Goal: Task Accomplishment & Management: Manage account settings

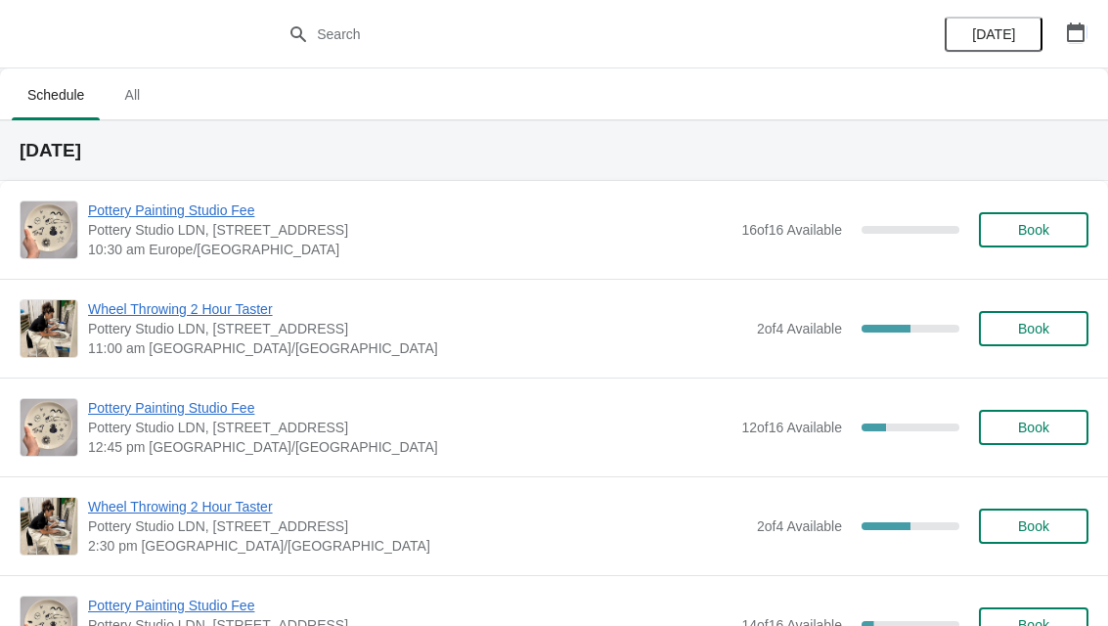
click at [1091, 25] on button "button" at bounding box center [1075, 32] width 35 height 35
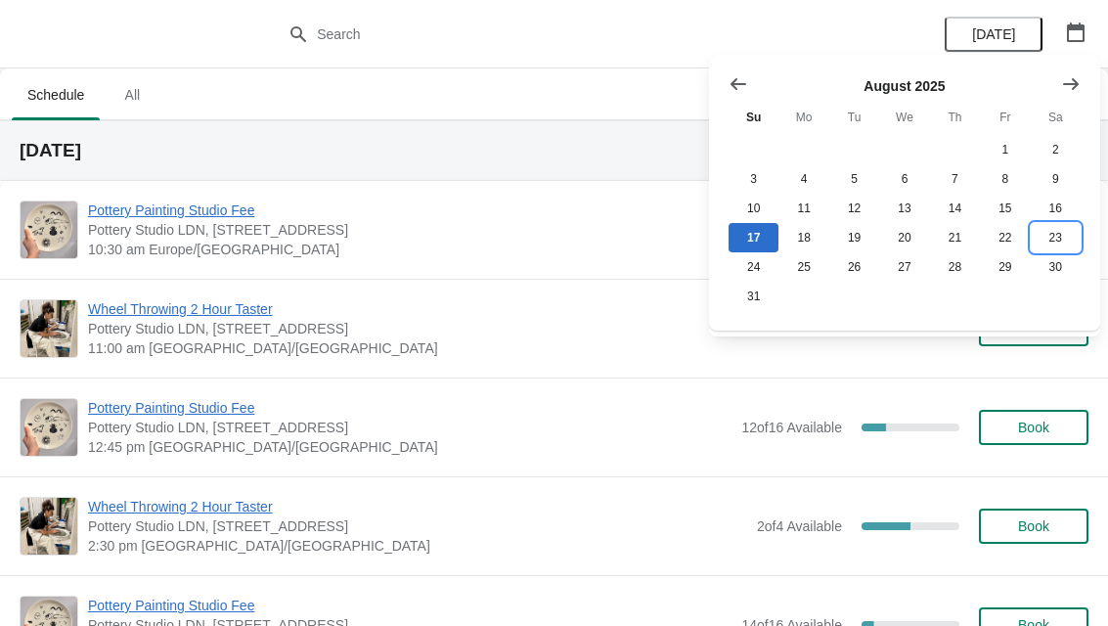
click at [1054, 243] on button "23" at bounding box center [1056, 237] width 50 height 29
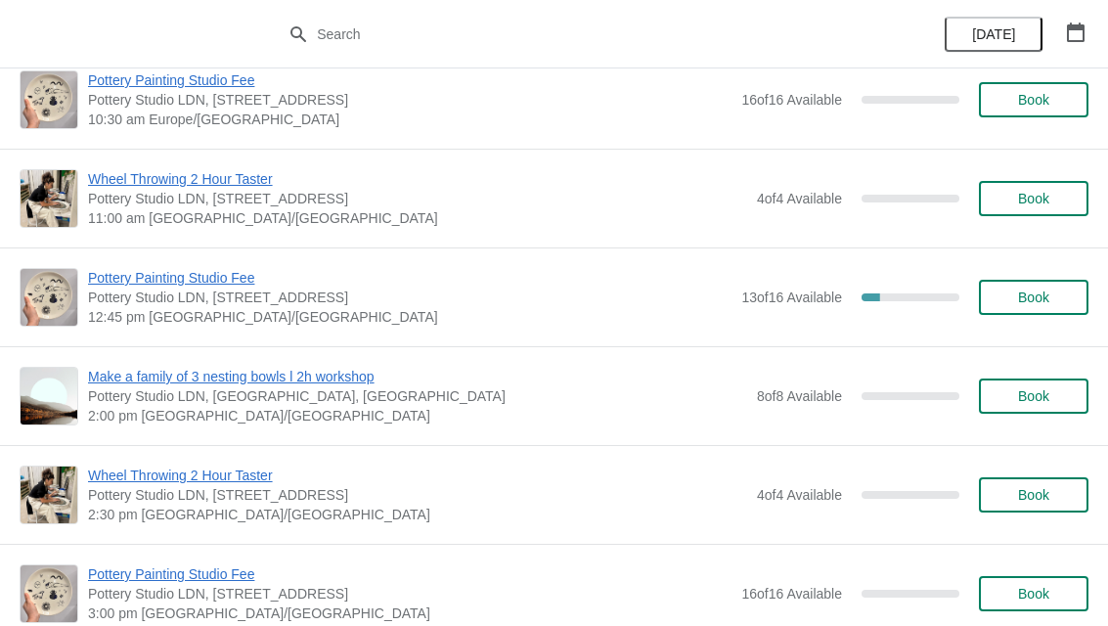
scroll to position [127, 0]
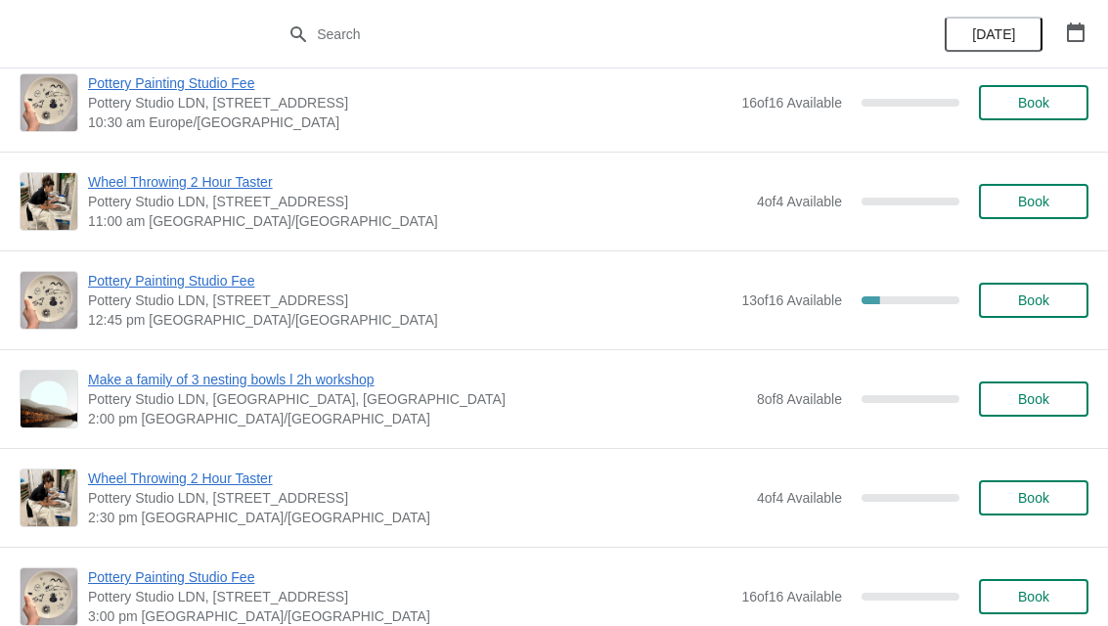
click at [1033, 306] on span "Book" at bounding box center [1033, 300] width 31 height 16
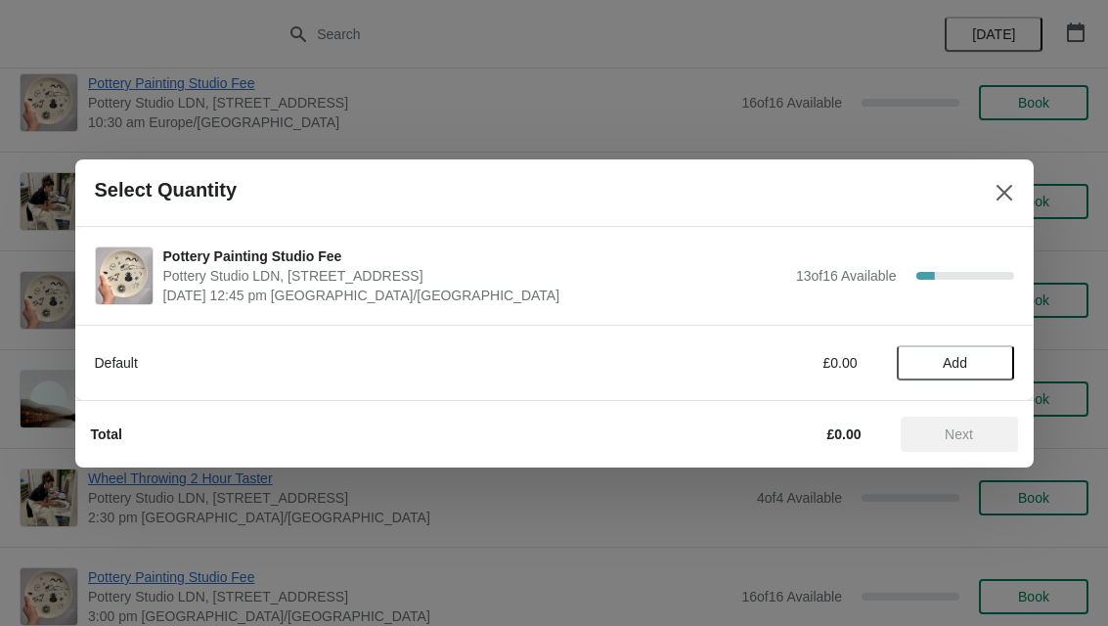
click at [962, 362] on span "Add" at bounding box center [955, 363] width 24 height 16
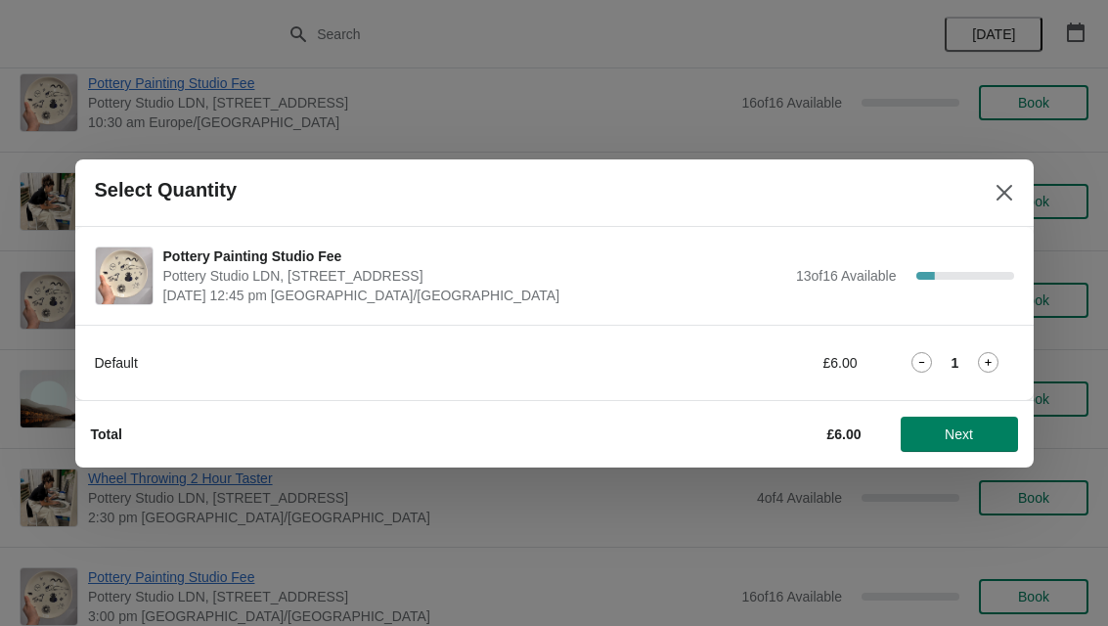
click at [995, 363] on icon at bounding box center [988, 362] width 21 height 21
click at [973, 438] on span "Next" at bounding box center [959, 434] width 28 height 16
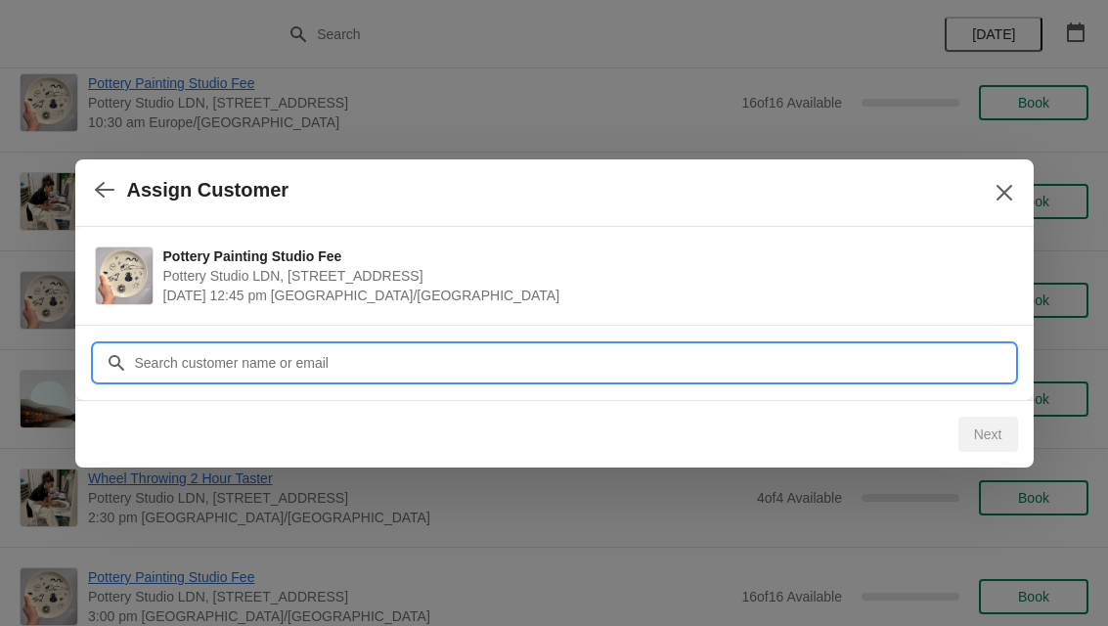
click at [204, 354] on input "Customer" at bounding box center [574, 362] width 880 height 35
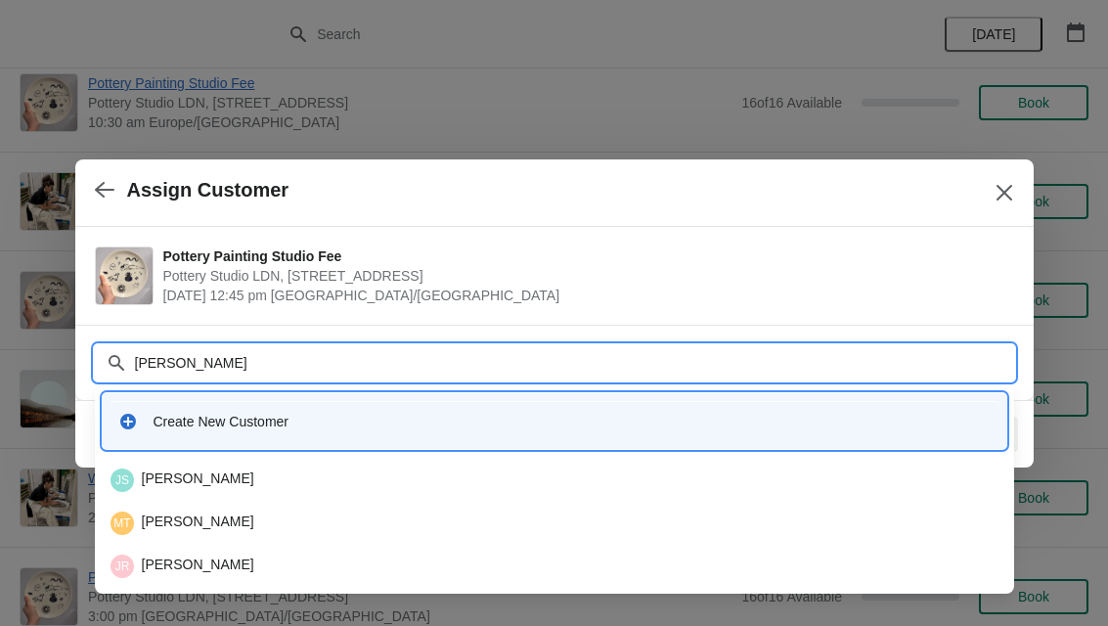
type input "Joanne"
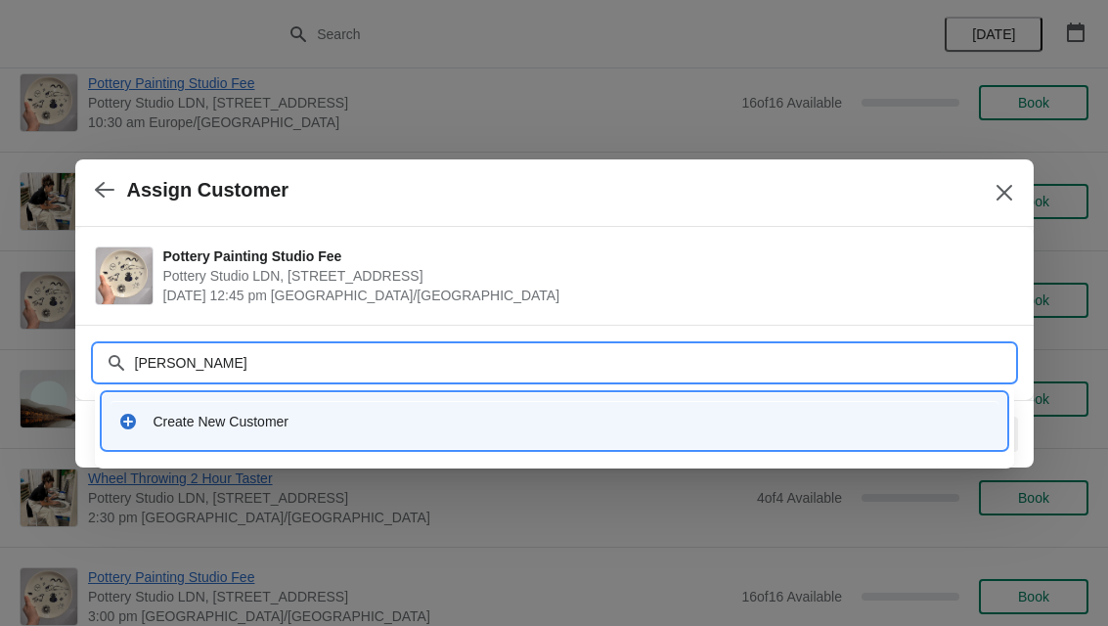
click at [139, 423] on div "Create New Customer" at bounding box center [554, 422] width 872 height 20
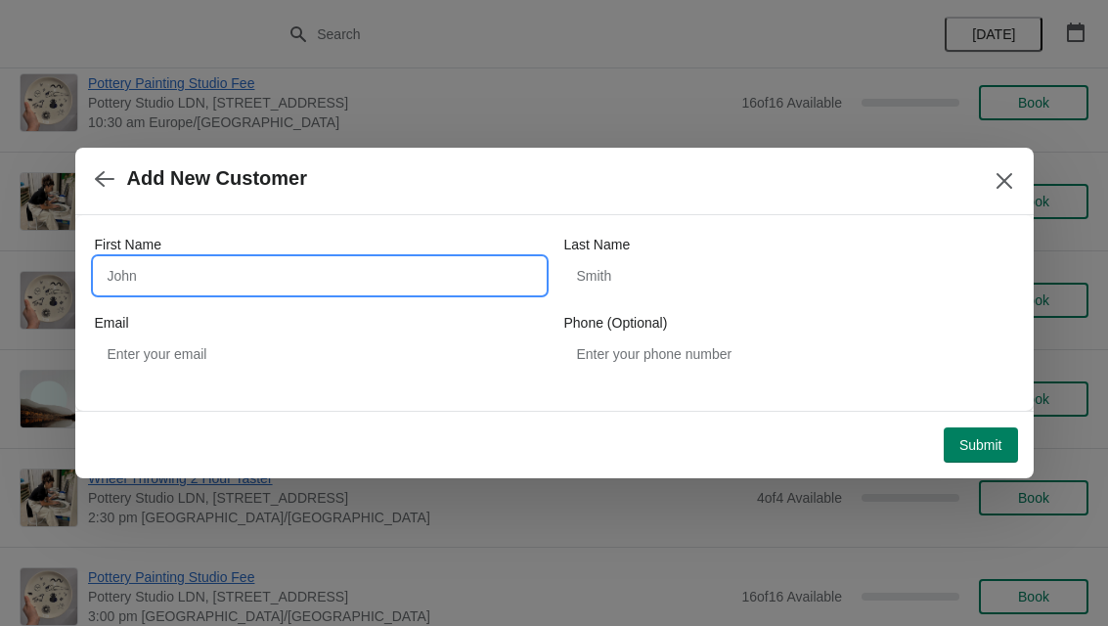
click at [146, 282] on input "First Name" at bounding box center [320, 275] width 450 height 35
type input "Joanne"
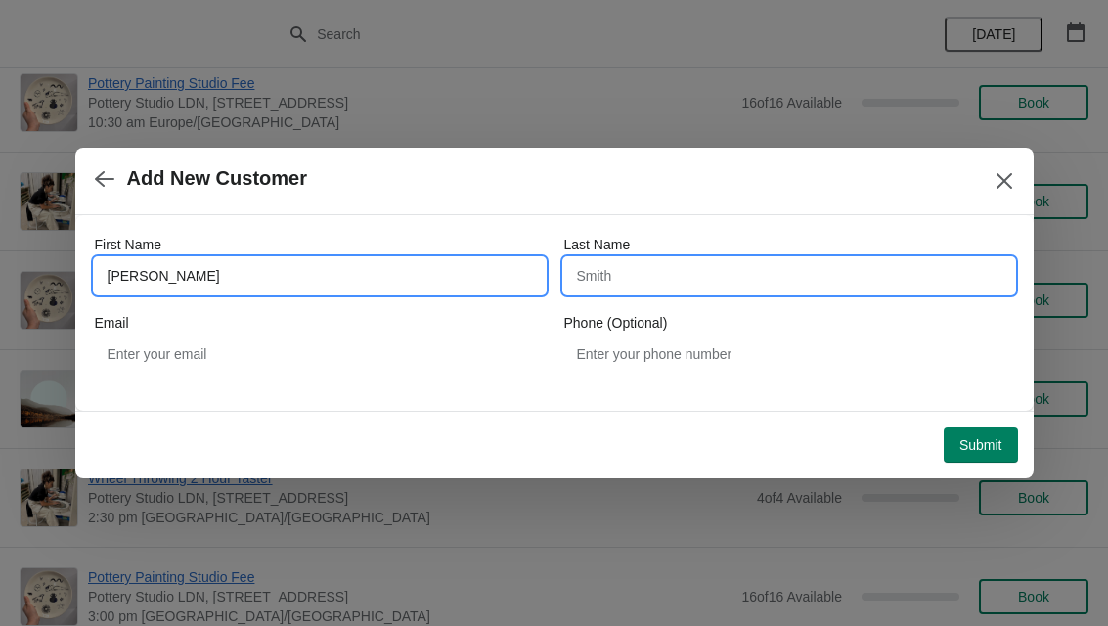
click at [616, 275] on input "Last Name" at bounding box center [789, 275] width 450 height 35
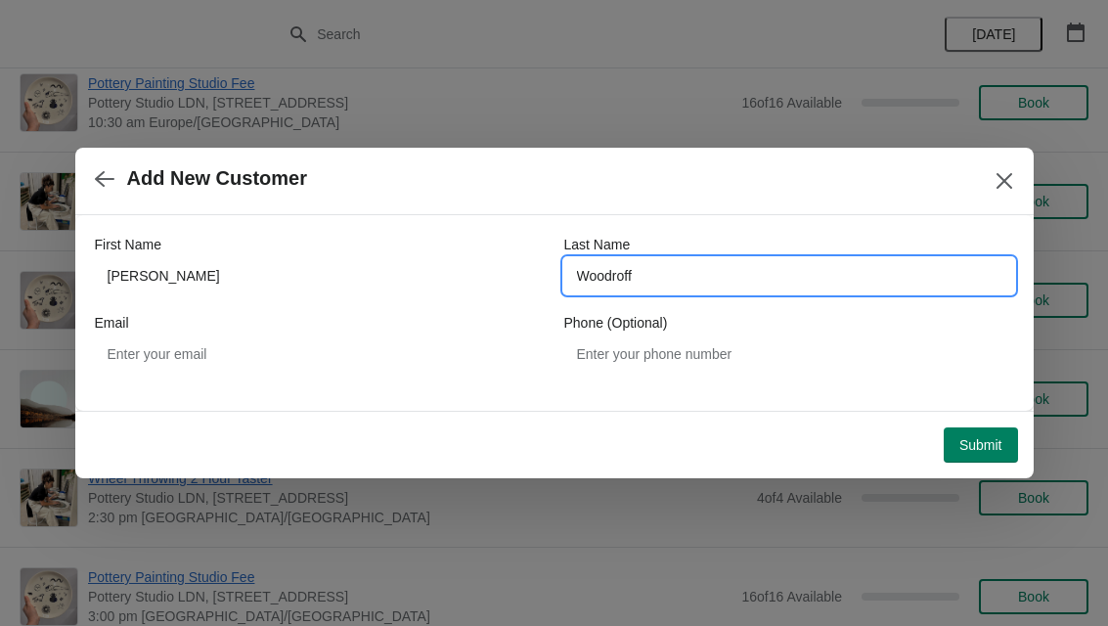
type input "Woodroff"
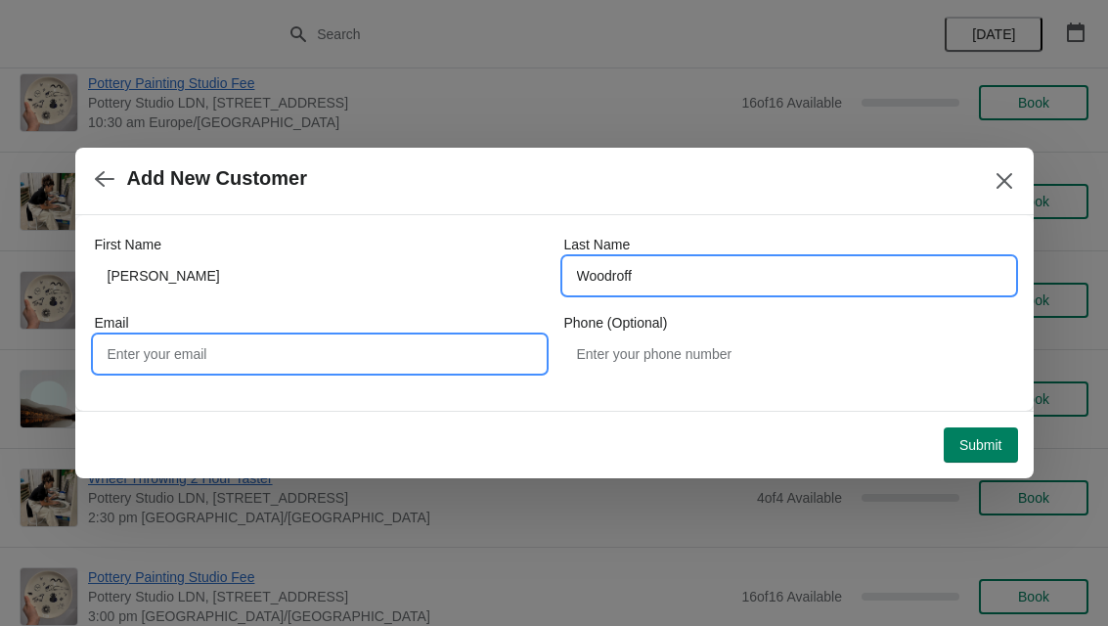
click at [151, 351] on input "Email" at bounding box center [320, 353] width 450 height 35
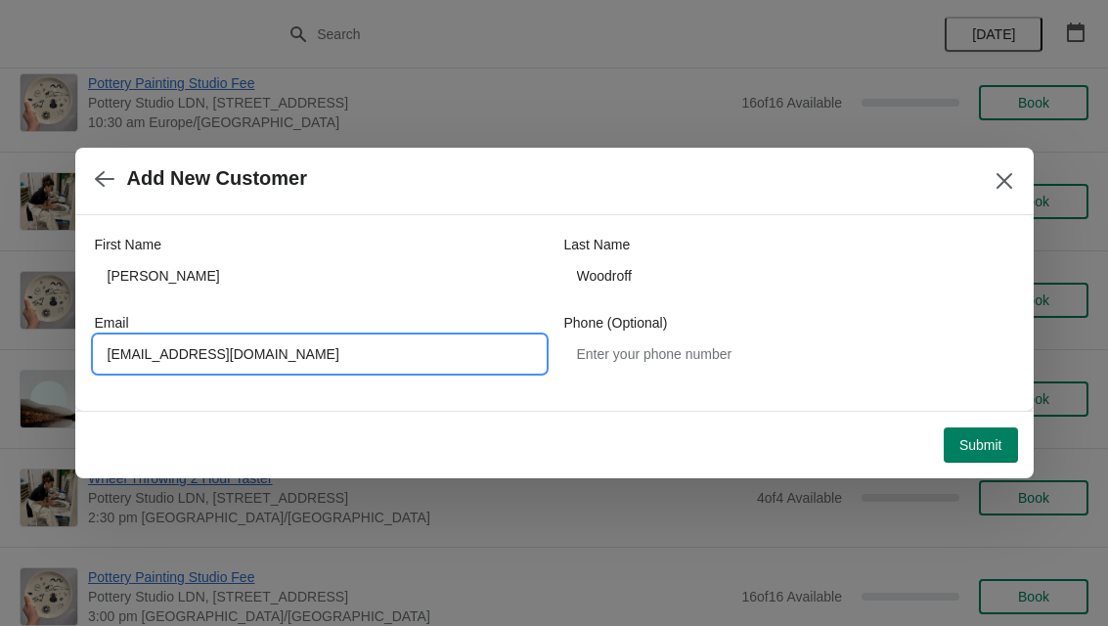
type input "Jorawlings78@gmail.com"
click at [989, 444] on span "Submit" at bounding box center [980, 445] width 43 height 16
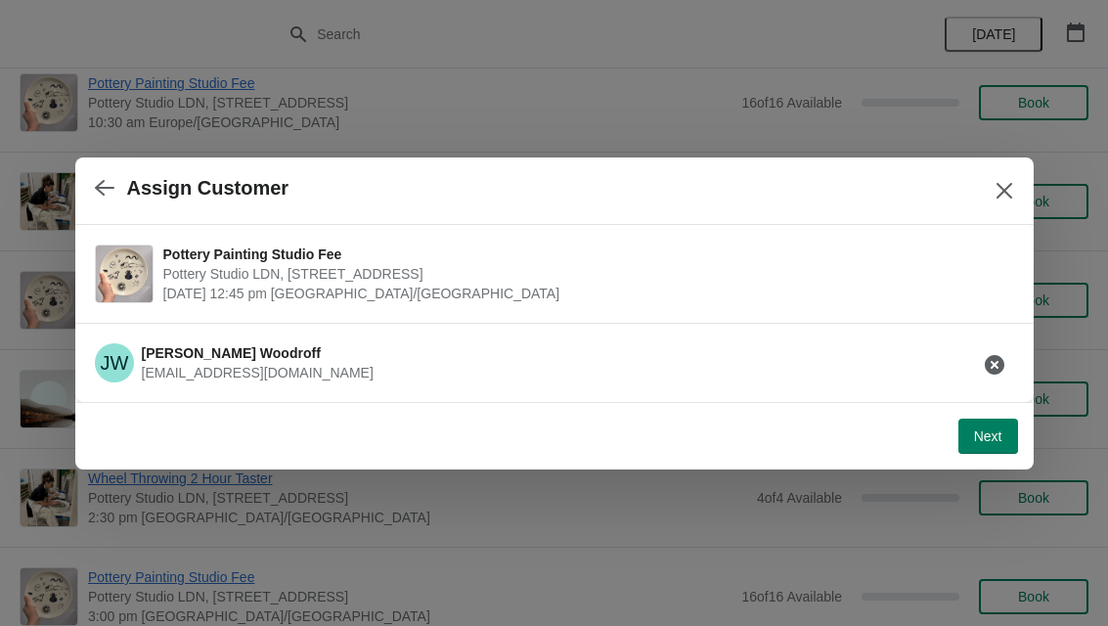
click at [995, 439] on span "Next" at bounding box center [988, 436] width 28 height 16
select select "Yes"
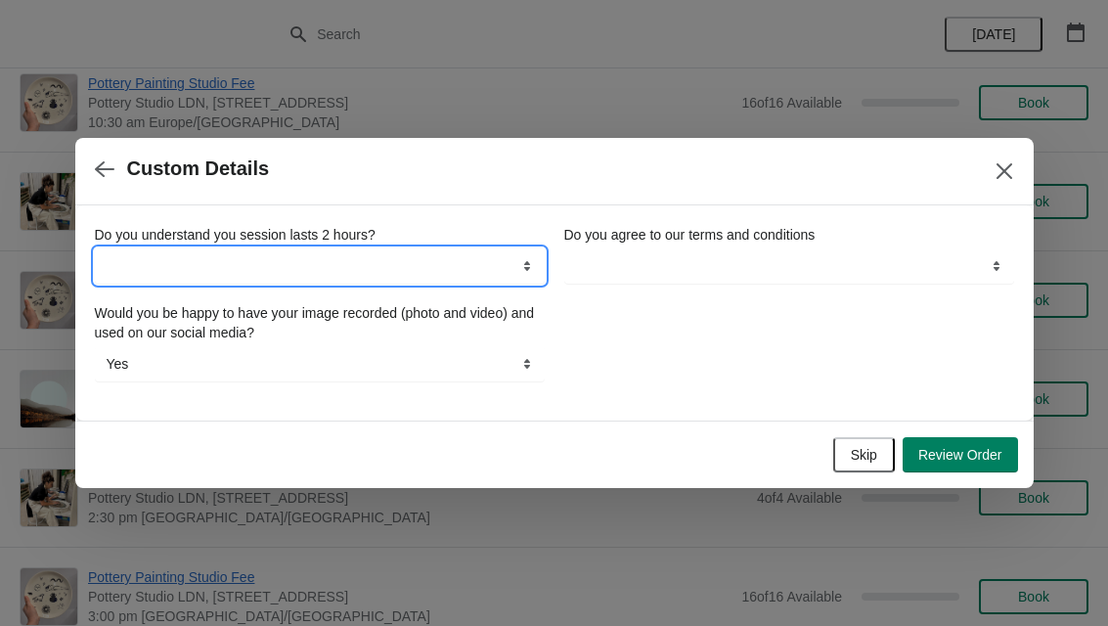
click at [438, 272] on select "Yes" at bounding box center [320, 265] width 450 height 35
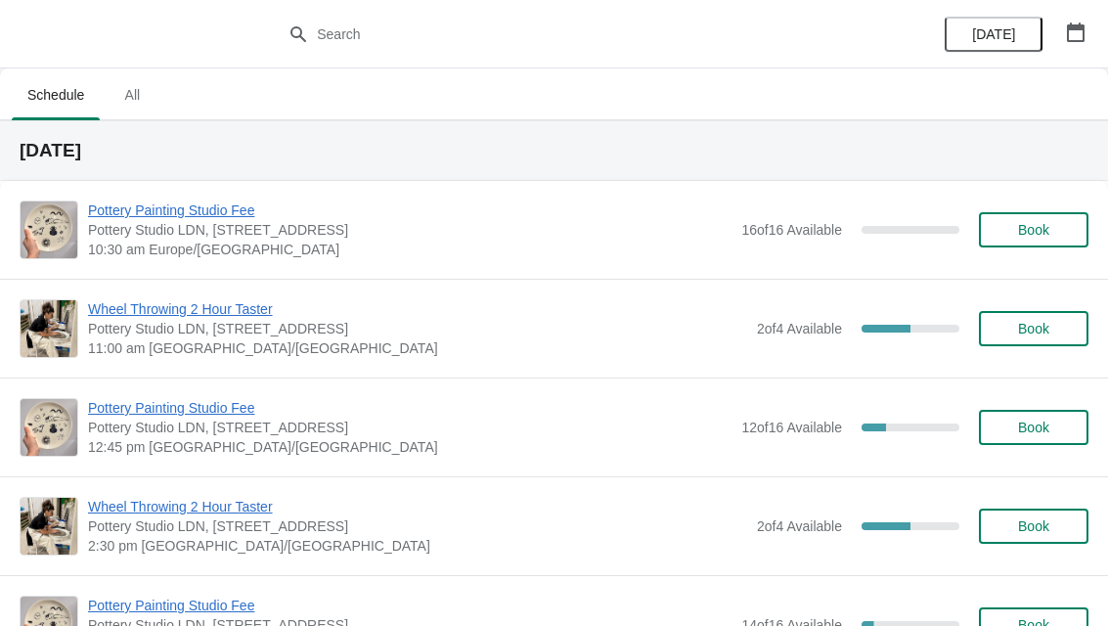
click at [1092, 42] on button "button" at bounding box center [1075, 32] width 35 height 35
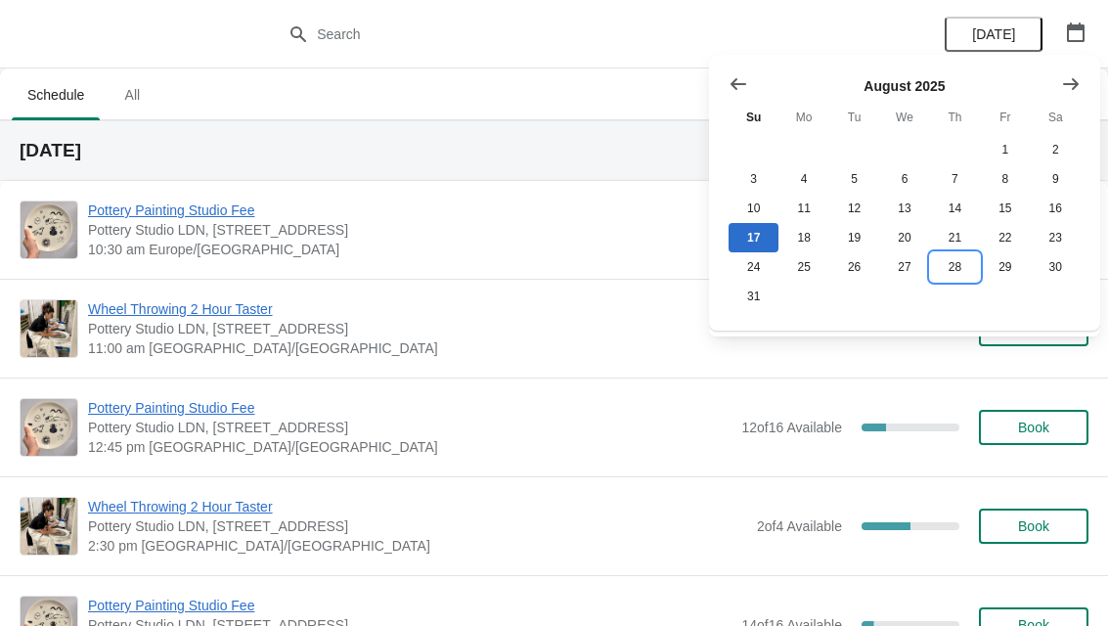
click at [943, 272] on button "28" at bounding box center [955, 266] width 50 height 29
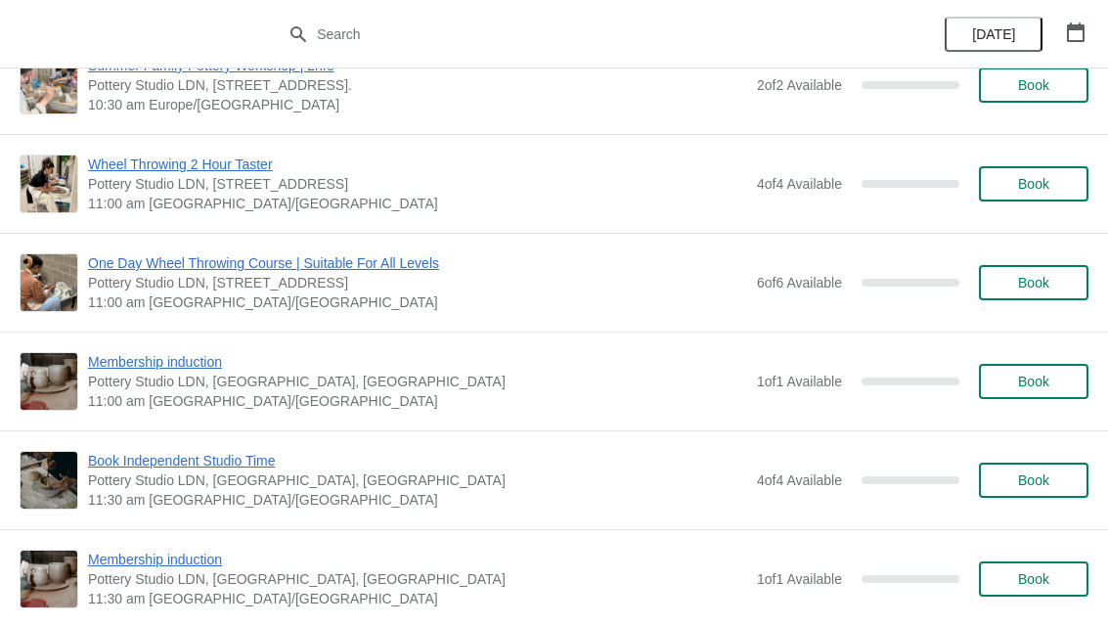
scroll to position [345, 0]
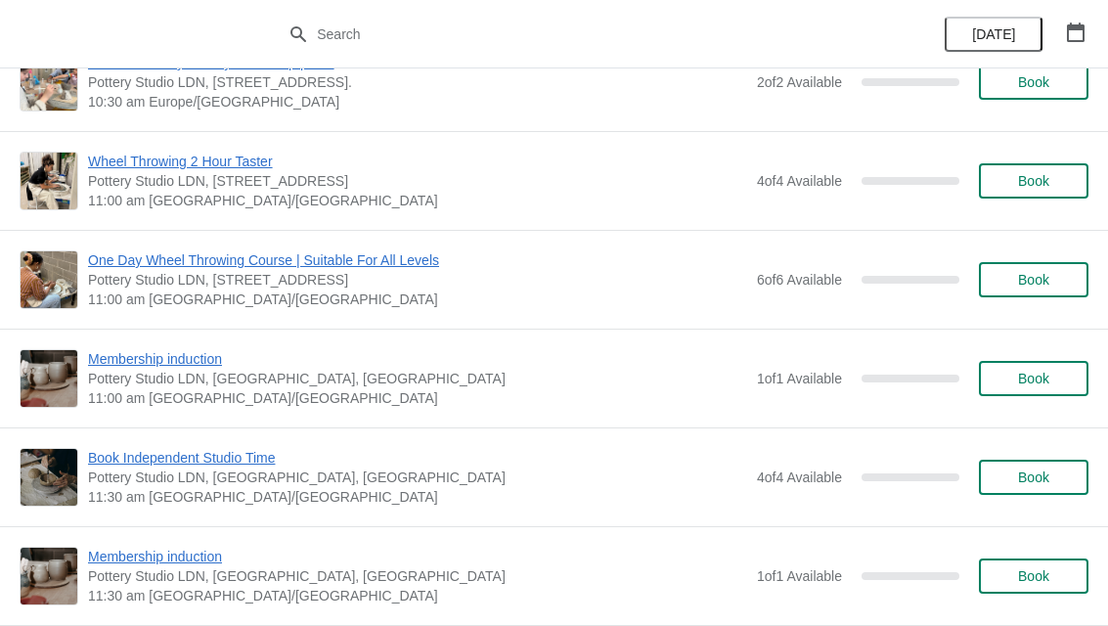
click at [1000, 286] on span "Book" at bounding box center [1033, 280] width 74 height 16
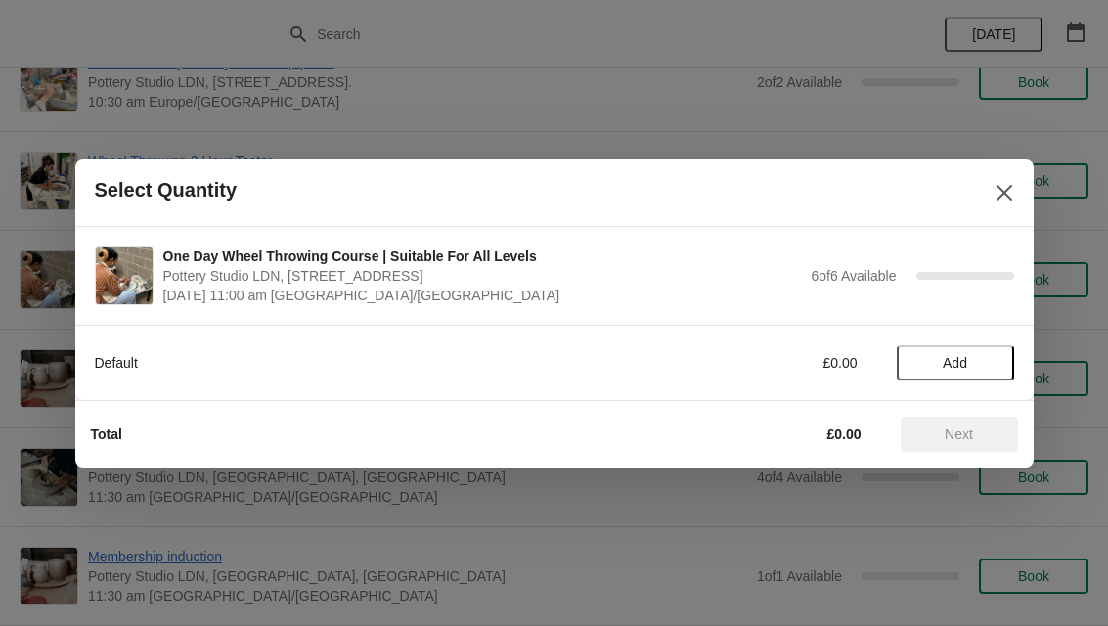
click at [907, 354] on button "Add" at bounding box center [955, 362] width 117 height 35
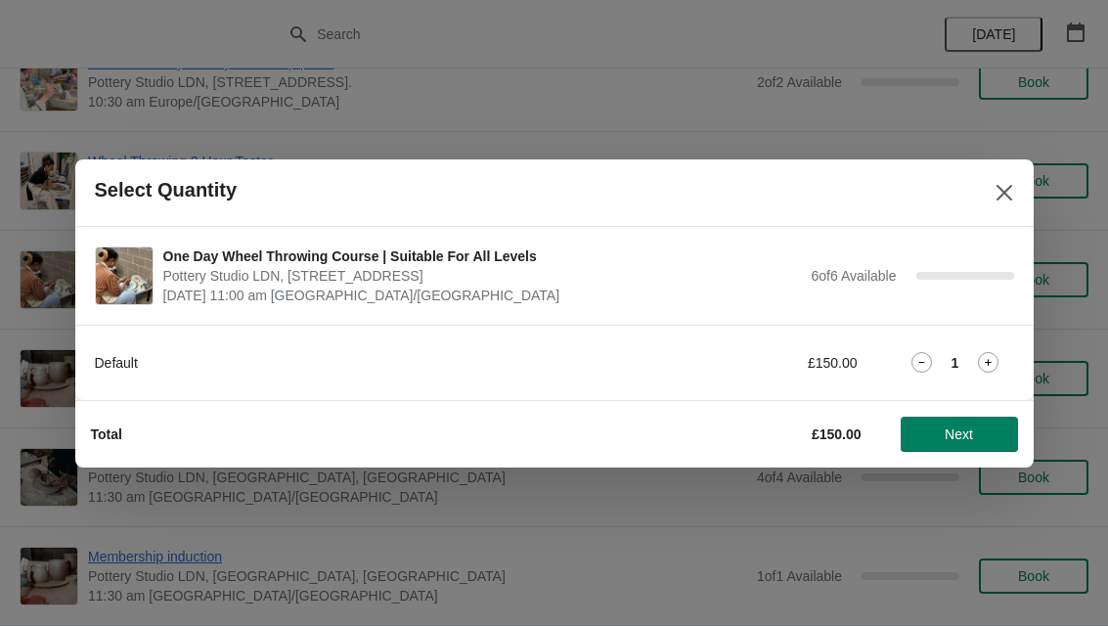
click at [942, 427] on span "Next" at bounding box center [959, 434] width 86 height 16
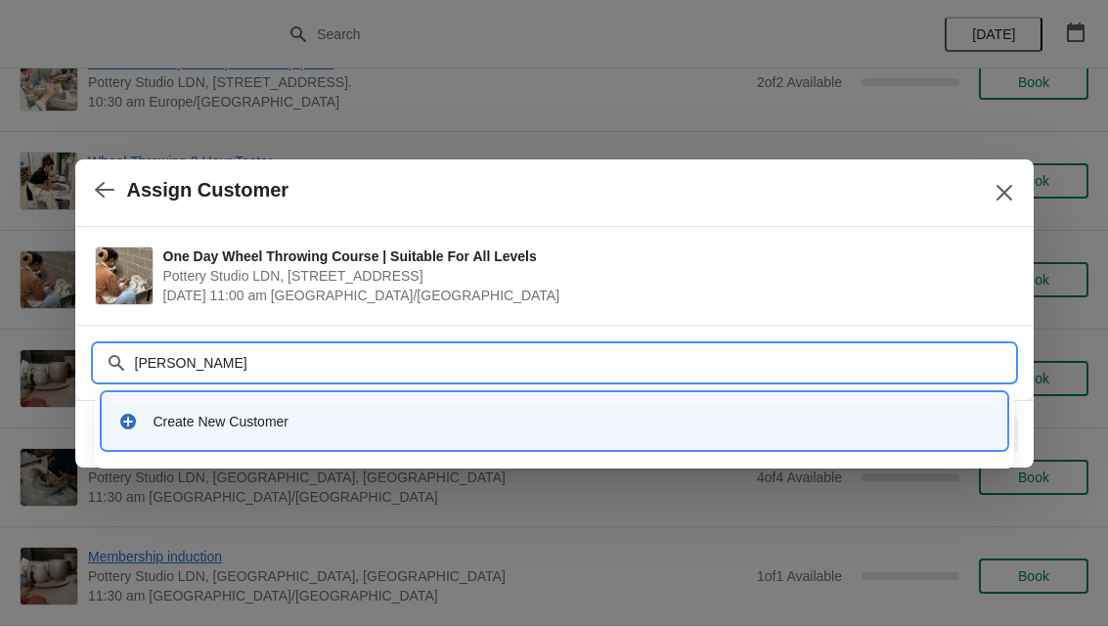
type input "Elisa Pisi"
click at [198, 363] on input "Elisa Pisi" at bounding box center [574, 362] width 880 height 35
click at [181, 418] on div "Create New Customer" at bounding box center [572, 422] width 837 height 20
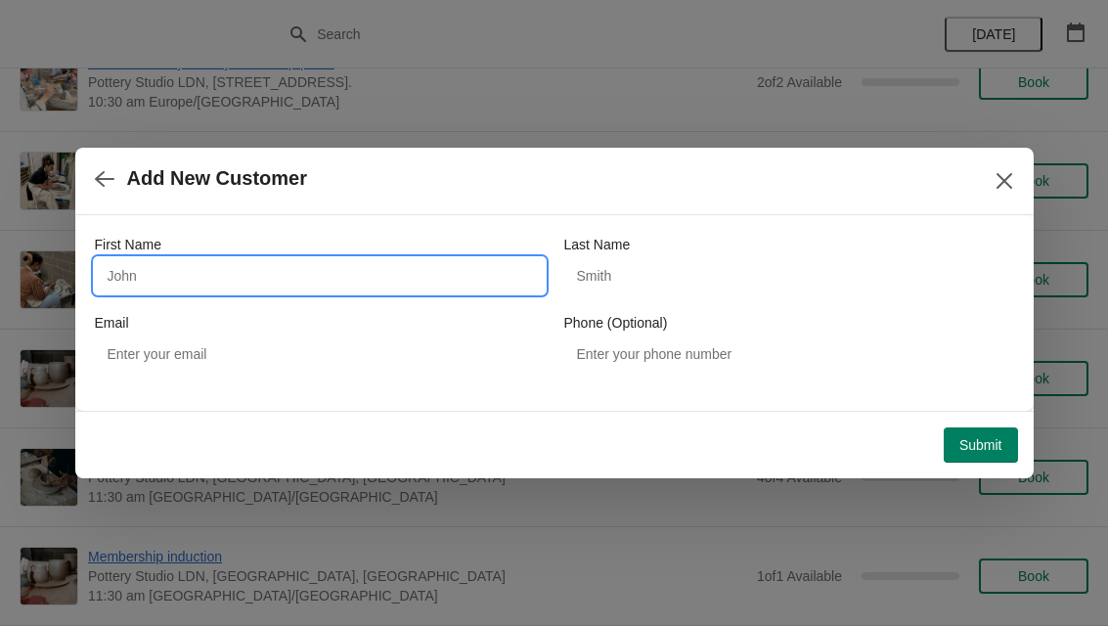
click at [137, 278] on input "First Name" at bounding box center [320, 275] width 450 height 35
type input "Elisa"
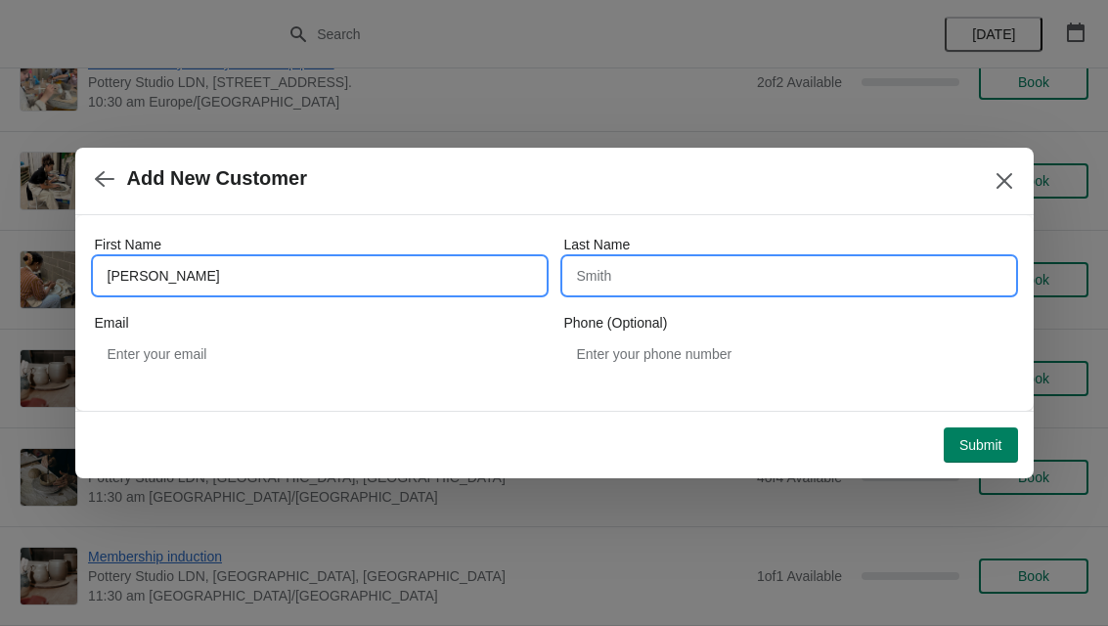
click at [587, 286] on input "Last Name" at bounding box center [789, 275] width 450 height 35
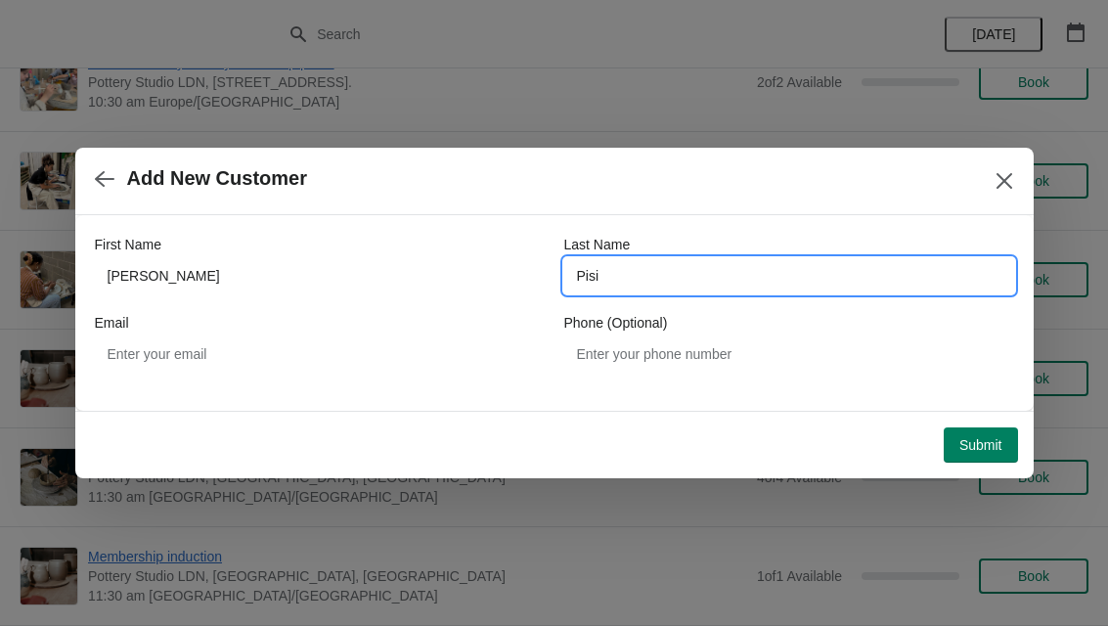
type input "Pisi"
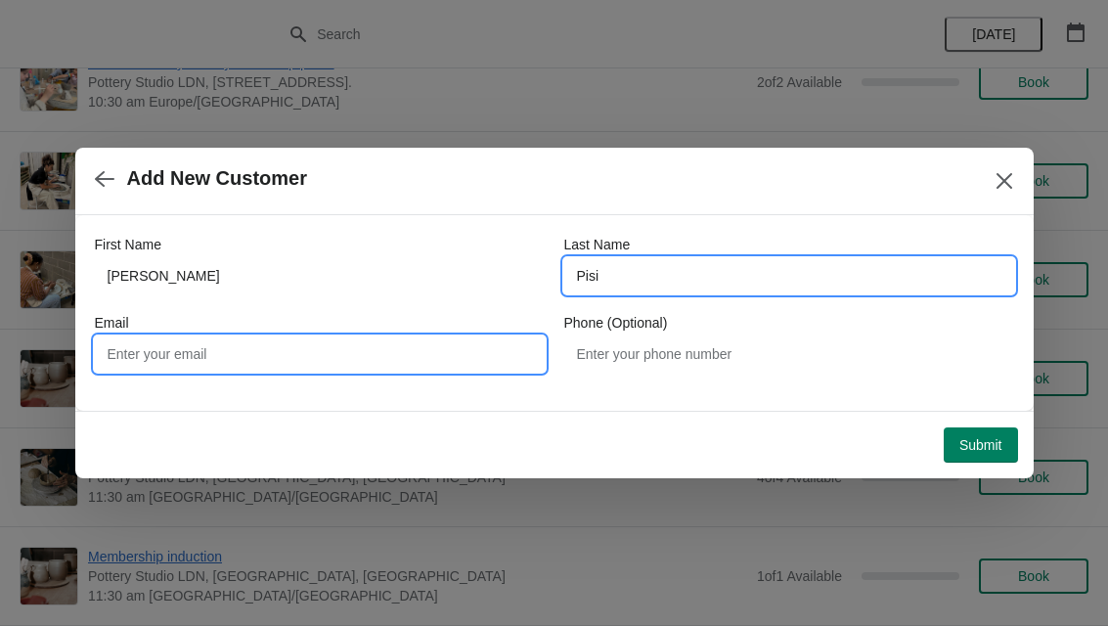
click at [158, 350] on input "Email" at bounding box center [320, 353] width 450 height 35
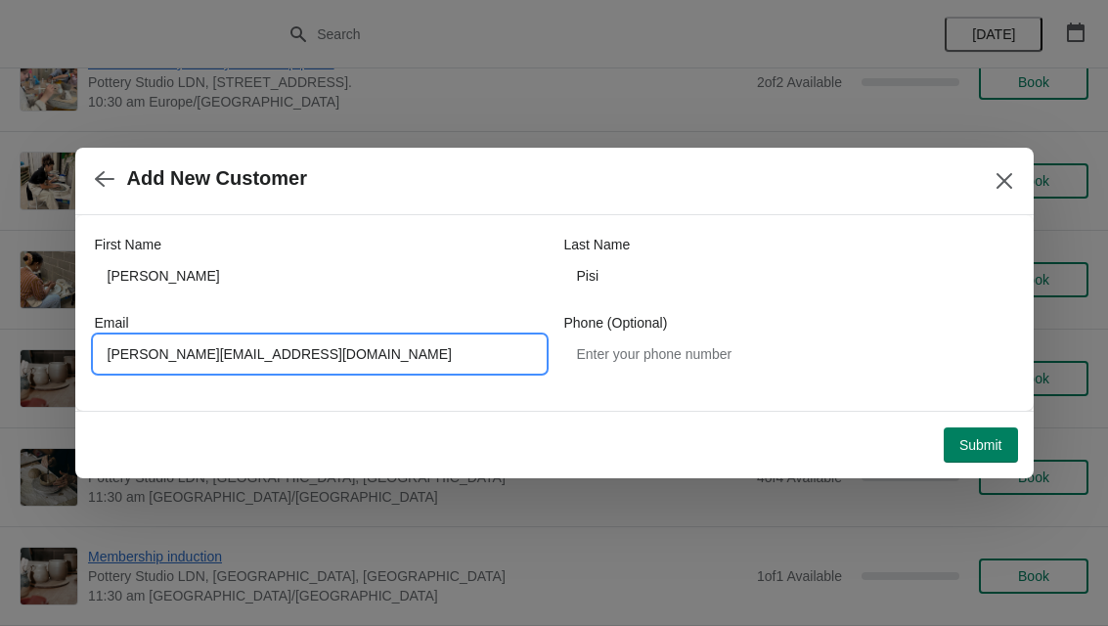
type input "Elisa.pisi@students.unibe.ch"
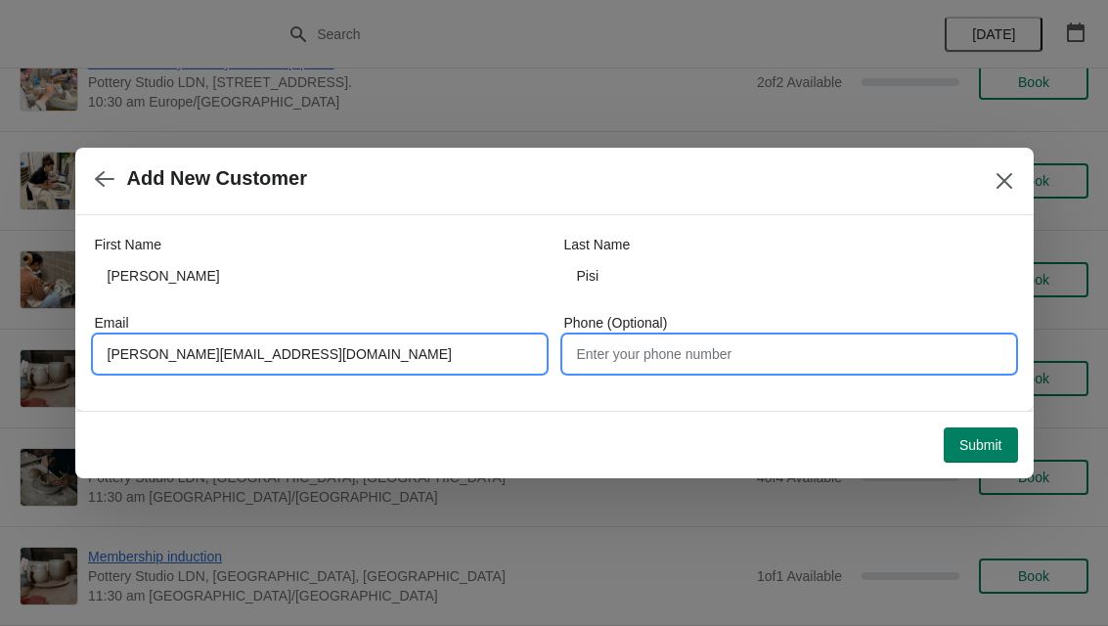
click at [615, 343] on input "Phone (Optional)" at bounding box center [789, 353] width 450 height 35
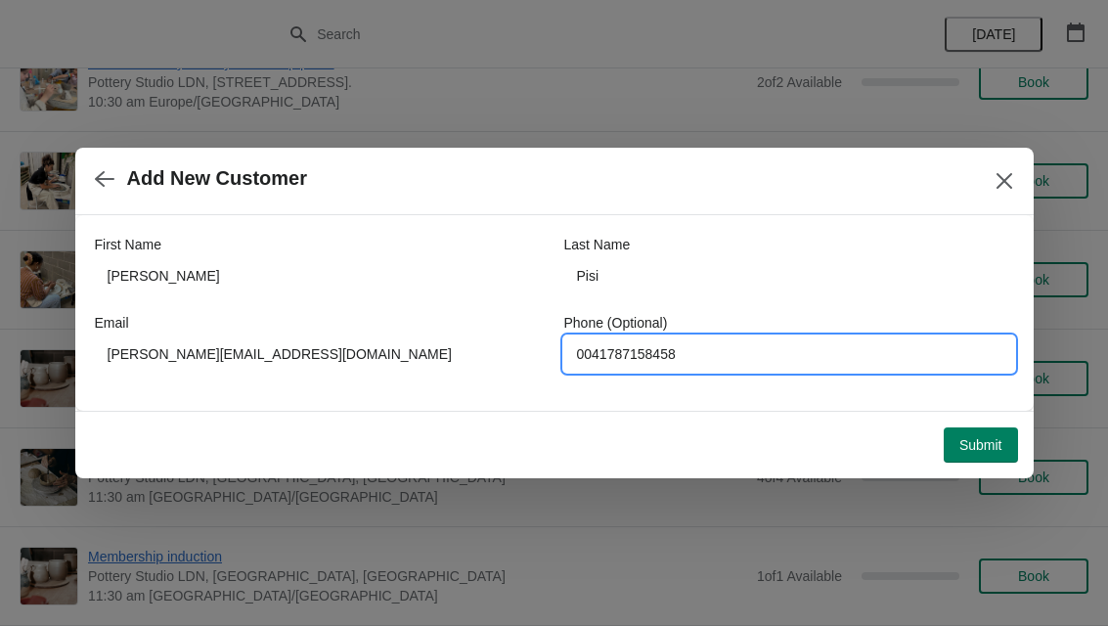
click at [968, 428] on button "Submit" at bounding box center [981, 444] width 74 height 35
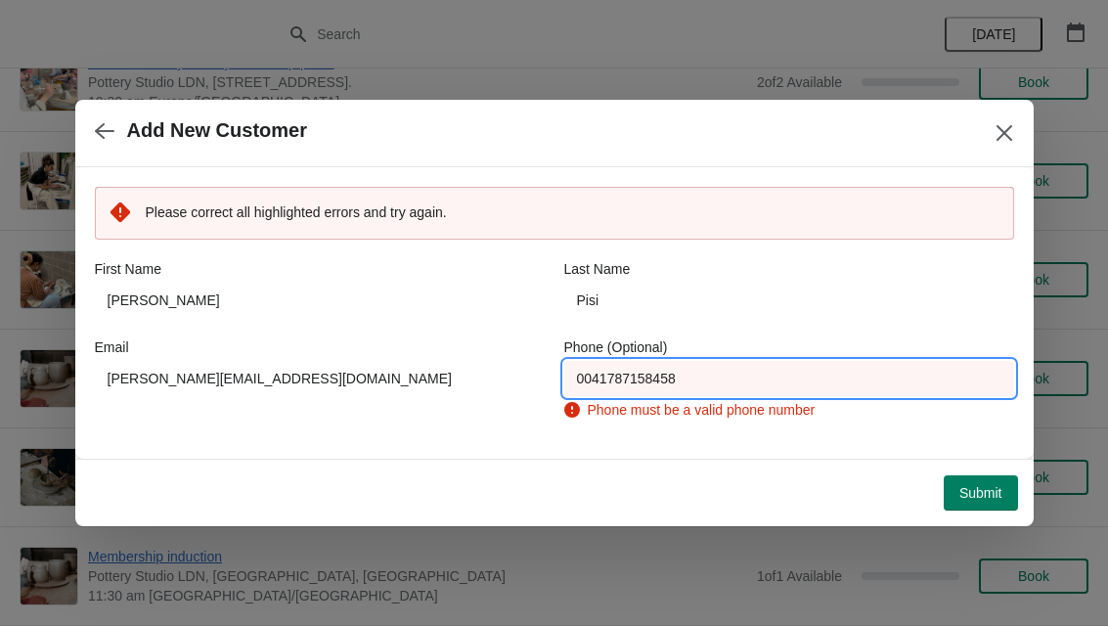
click at [631, 367] on input "0041787158458" at bounding box center [789, 378] width 450 height 35
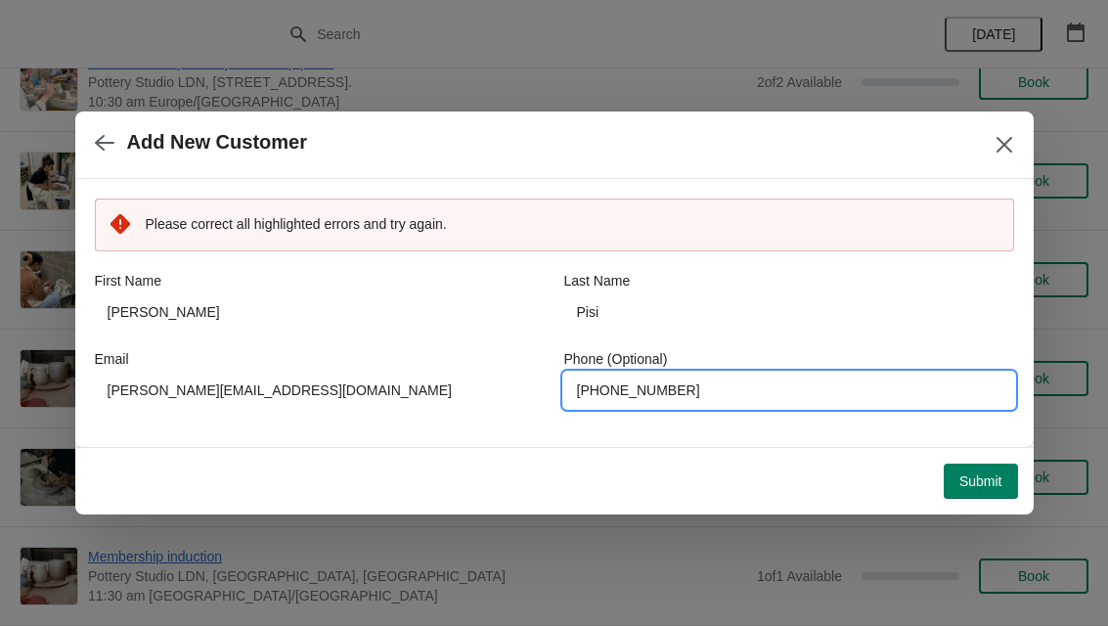
type input "+41787158458"
click at [986, 474] on span "Submit" at bounding box center [980, 481] width 43 height 16
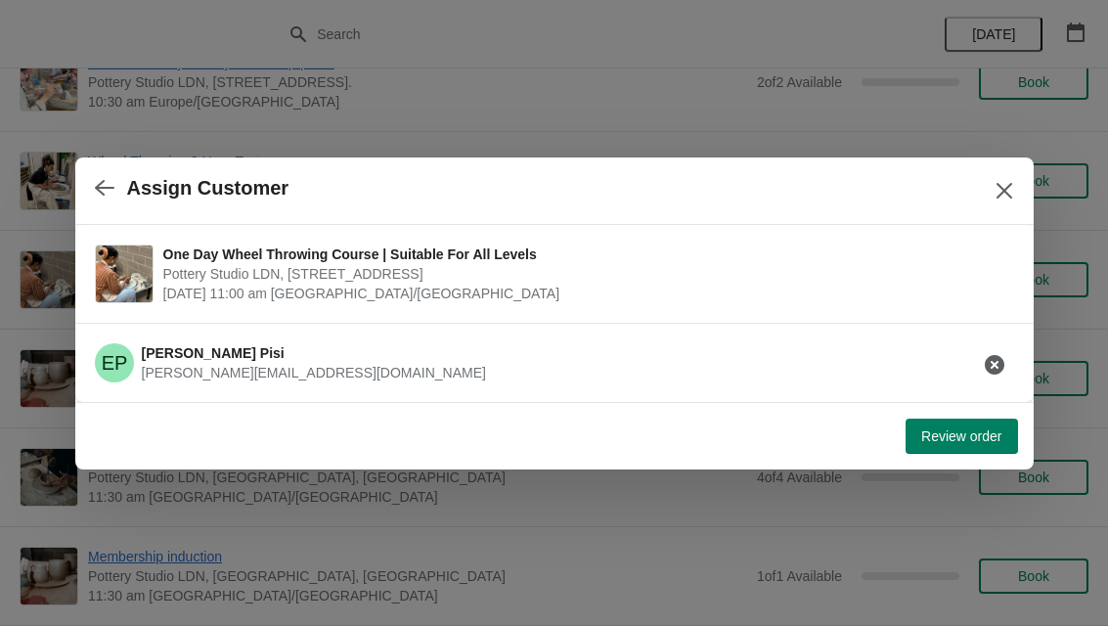
click at [947, 435] on span "Review order" at bounding box center [961, 436] width 80 height 16
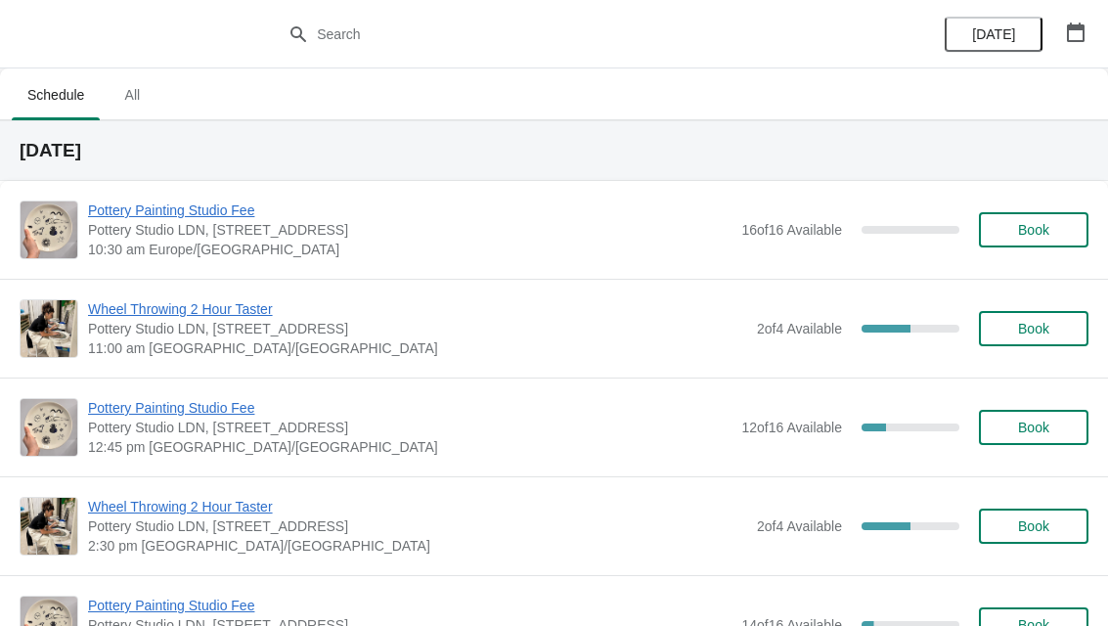
click at [1051, 23] on div "[DATE]" at bounding box center [1015, 34] width 186 height 68
click at [1066, 28] on icon "button" at bounding box center [1076, 32] width 20 height 20
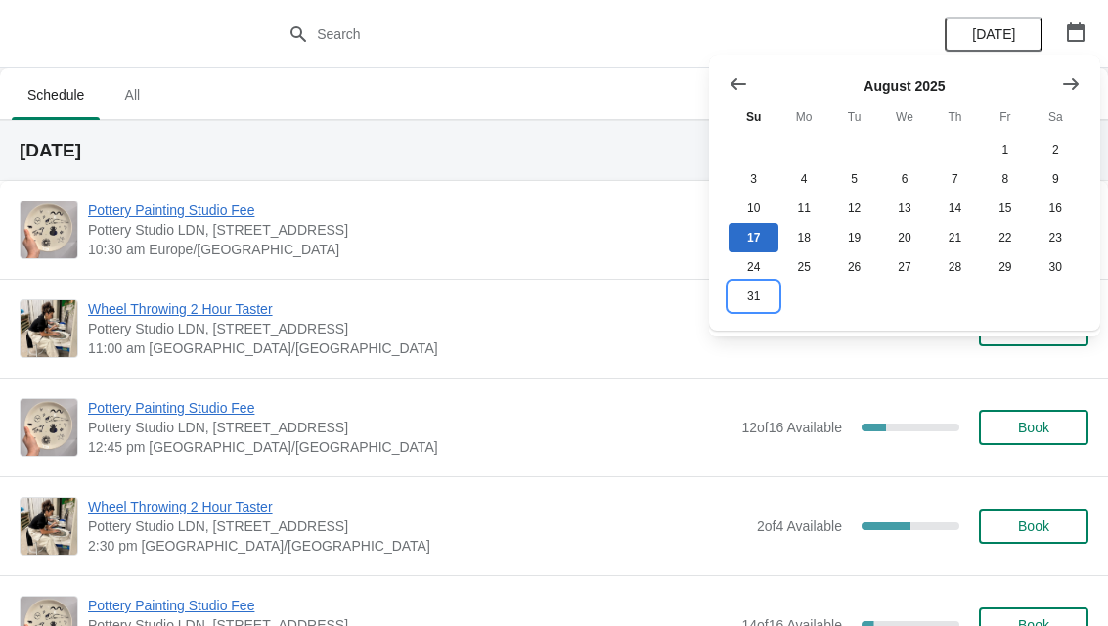
click at [744, 304] on button "31" at bounding box center [753, 296] width 50 height 29
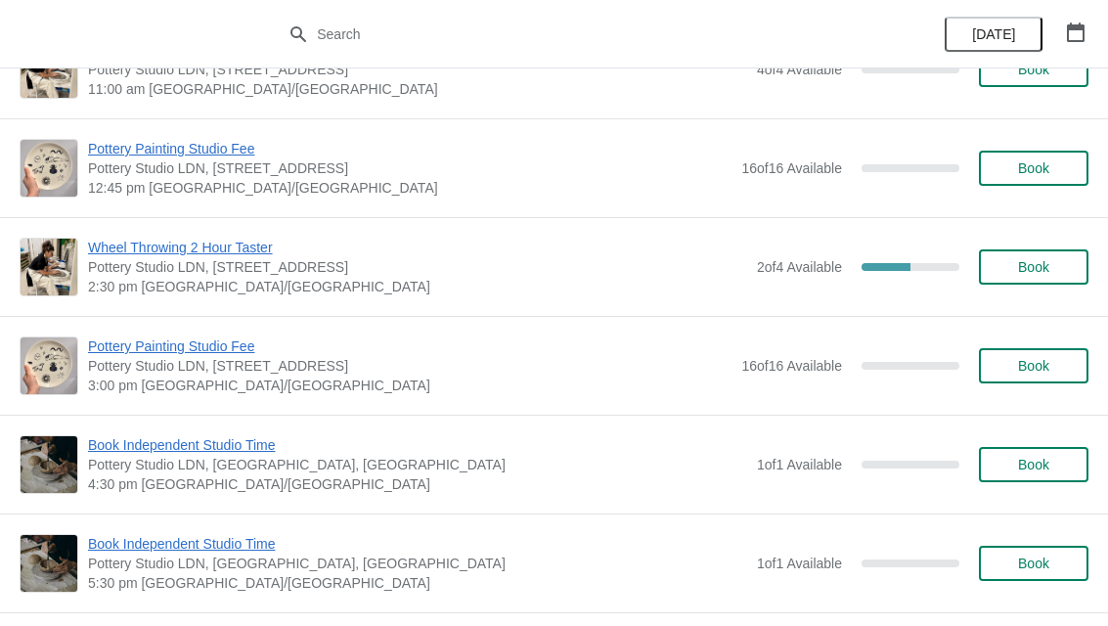
scroll to position [244, 0]
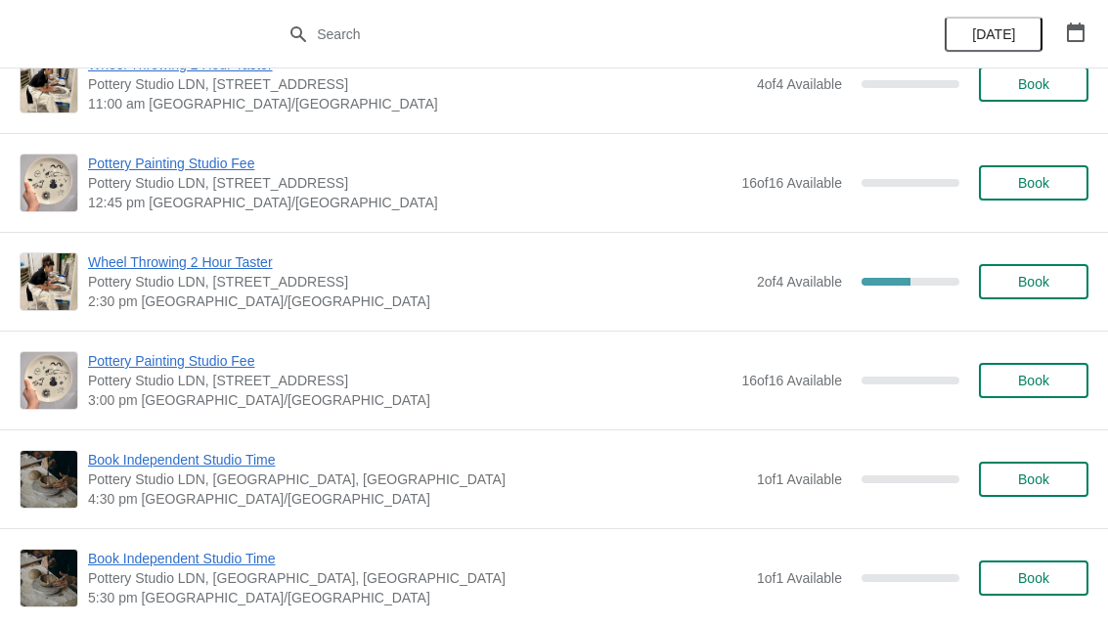
click at [1011, 396] on button "Book" at bounding box center [1034, 380] width 110 height 35
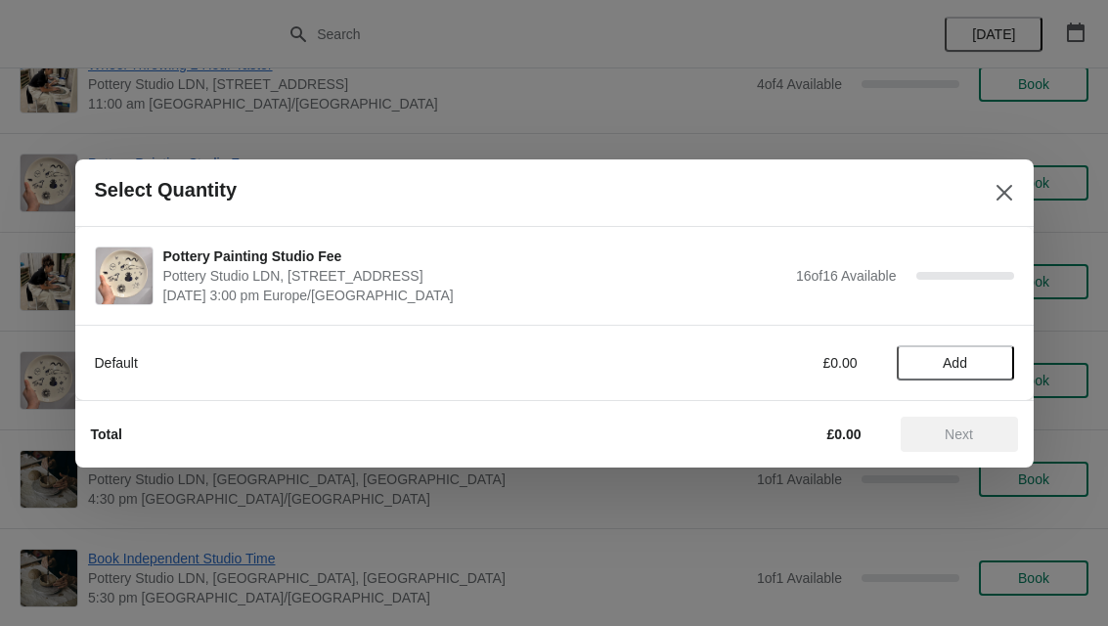
click at [941, 365] on span "Add" at bounding box center [955, 363] width 82 height 16
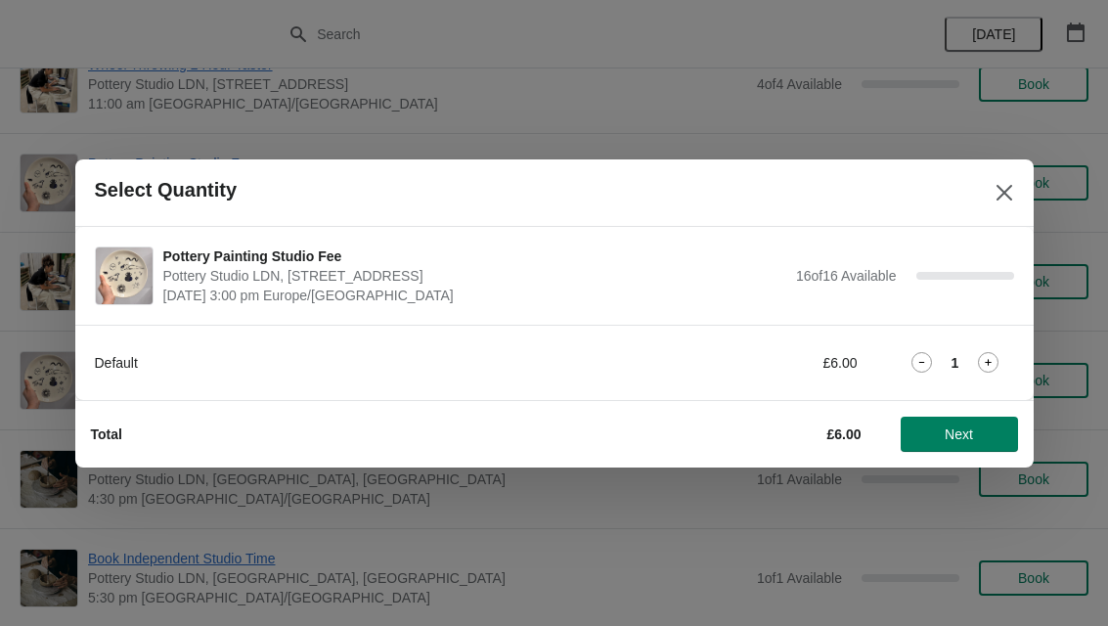
click at [995, 353] on icon at bounding box center [988, 362] width 21 height 21
click at [936, 437] on span "Next" at bounding box center [959, 434] width 86 height 16
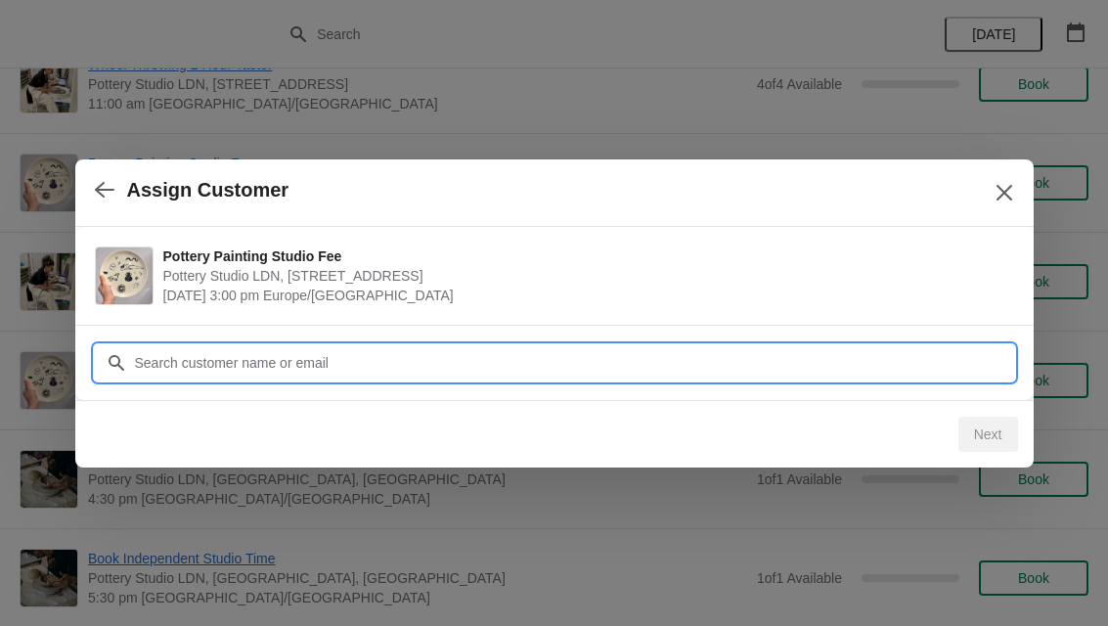
click at [177, 365] on input "Customer" at bounding box center [574, 362] width 880 height 35
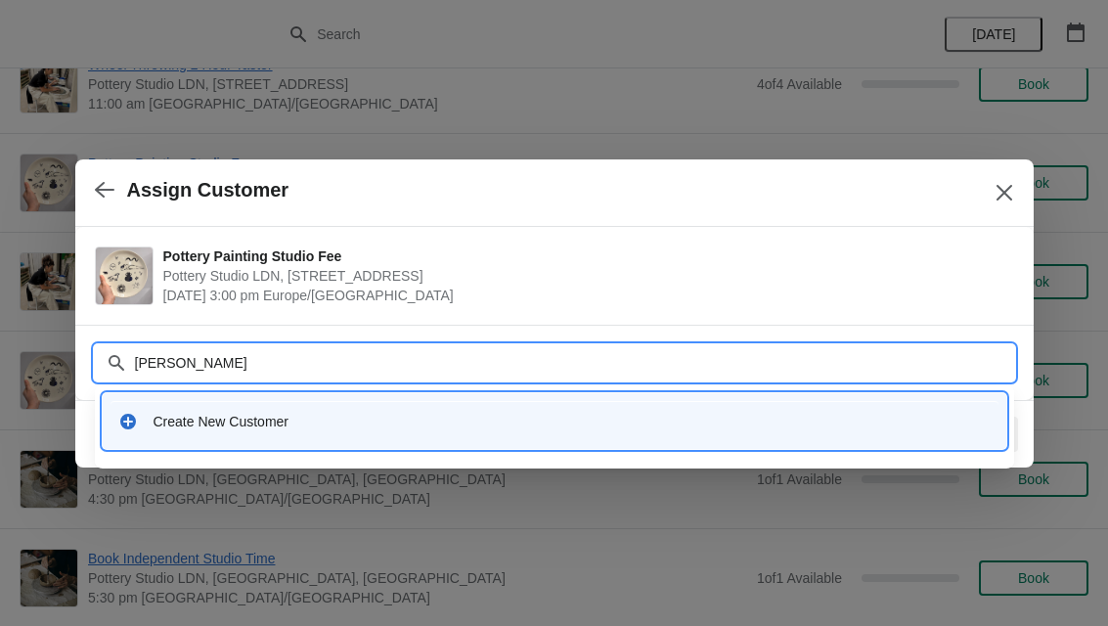
click at [194, 365] on input "Rhys" at bounding box center [574, 362] width 880 height 35
type input "Rhys"
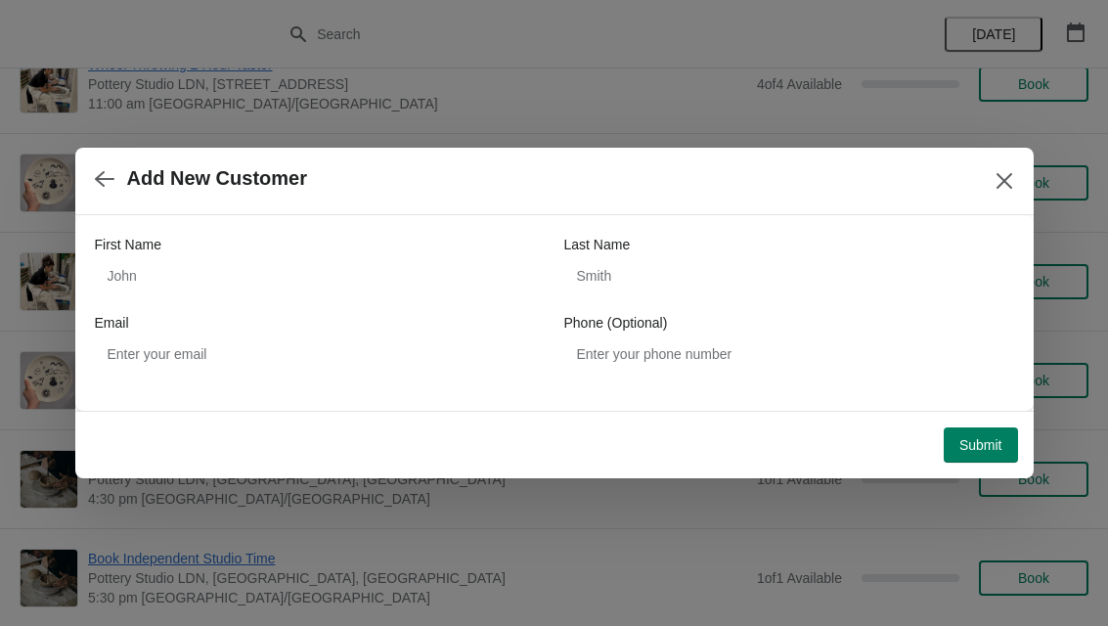
click at [108, 176] on icon "button" at bounding box center [105, 179] width 20 height 20
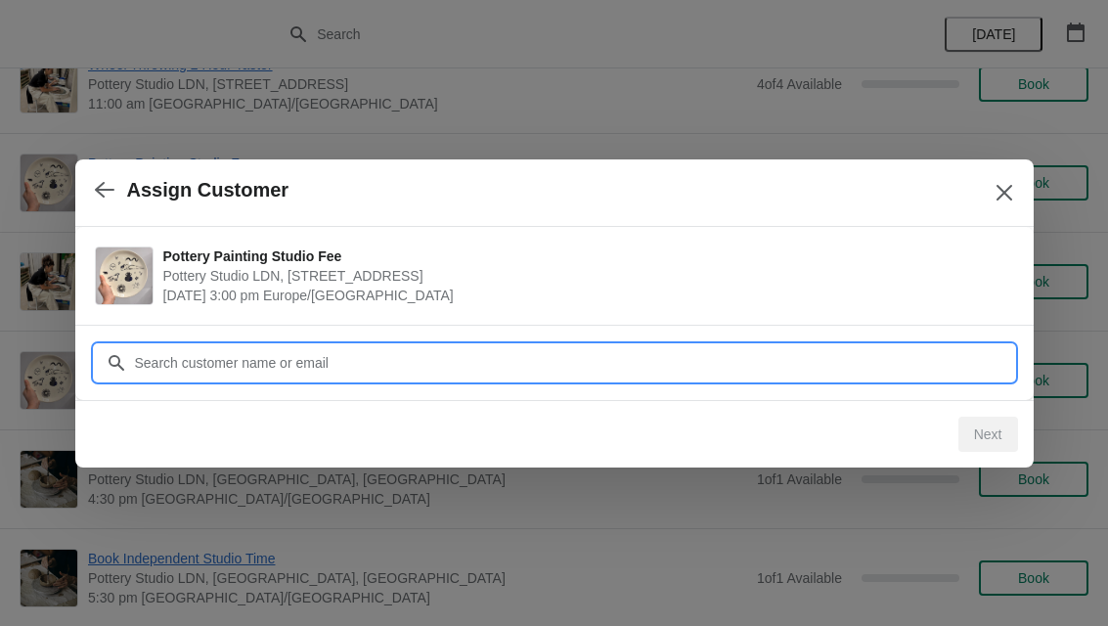
click at [198, 357] on input "Customer" at bounding box center [574, 362] width 880 height 35
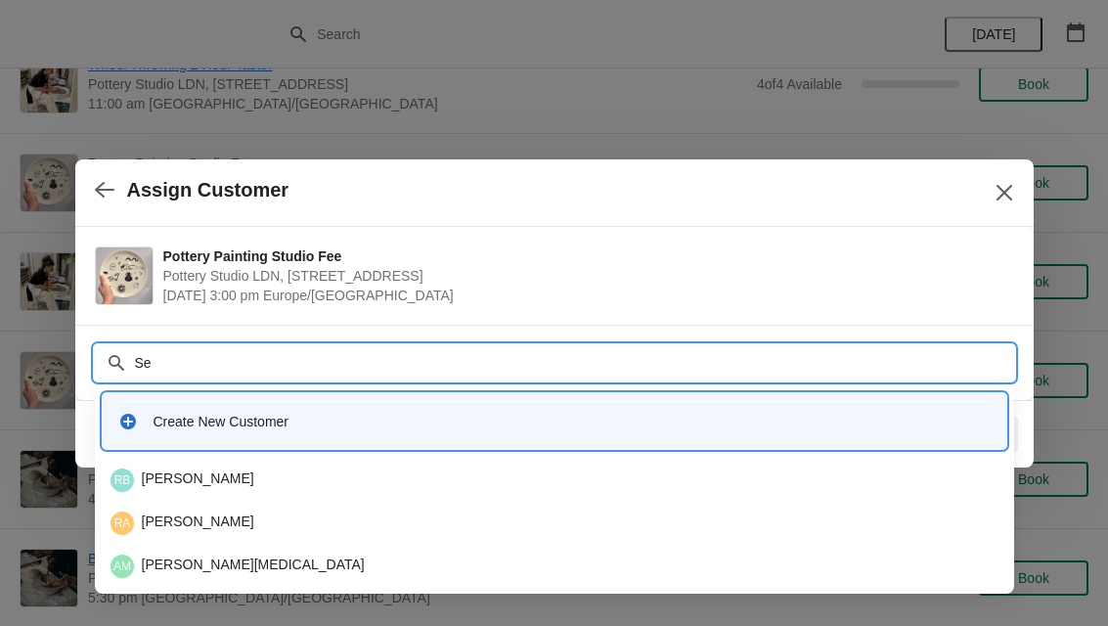
type input "S"
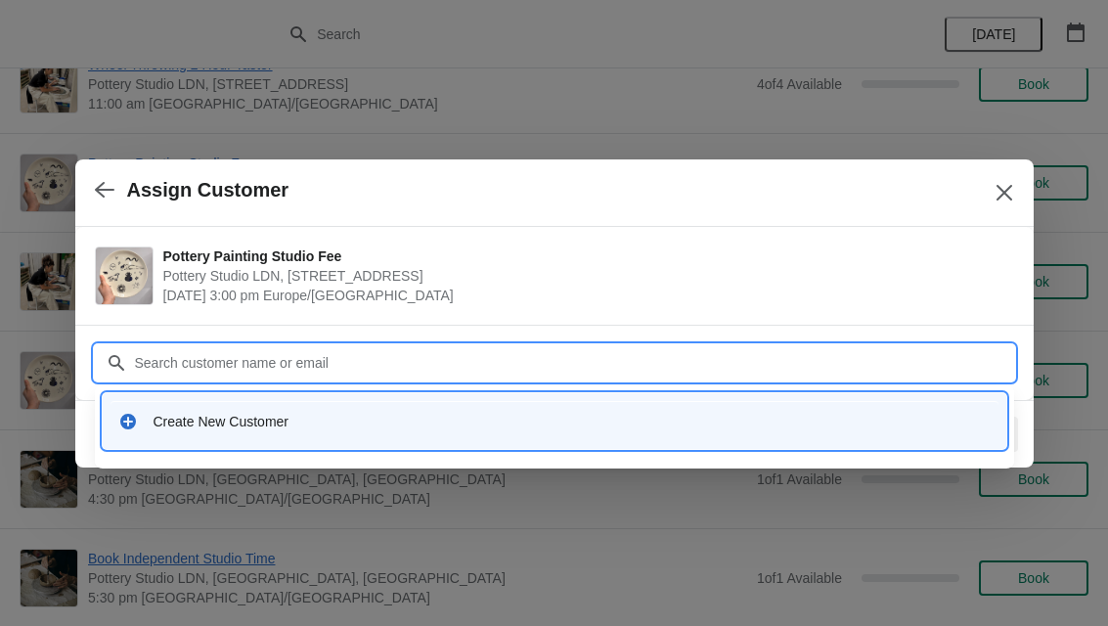
type input "M"
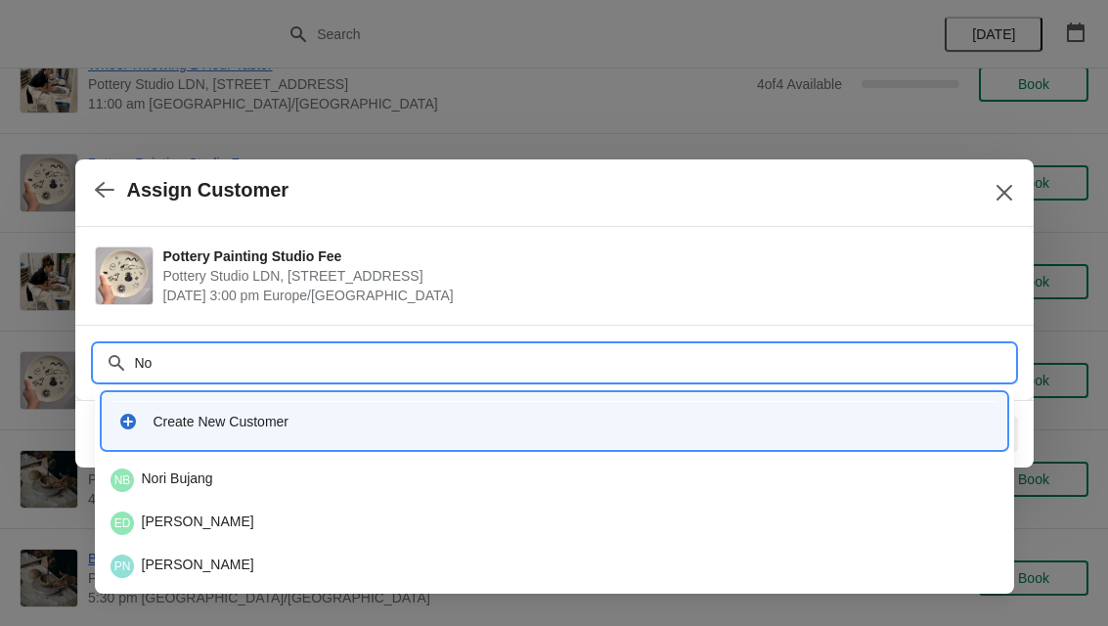
type input "N"
type input "S"
type input "T"
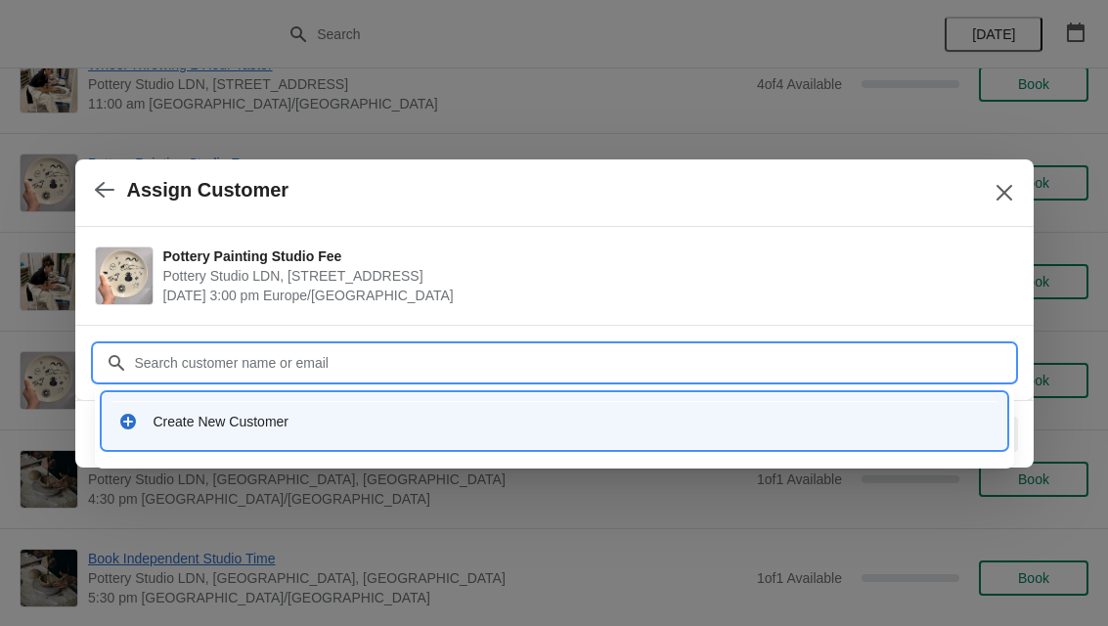
click at [380, 432] on div "Create New Customer" at bounding box center [554, 421] width 888 height 40
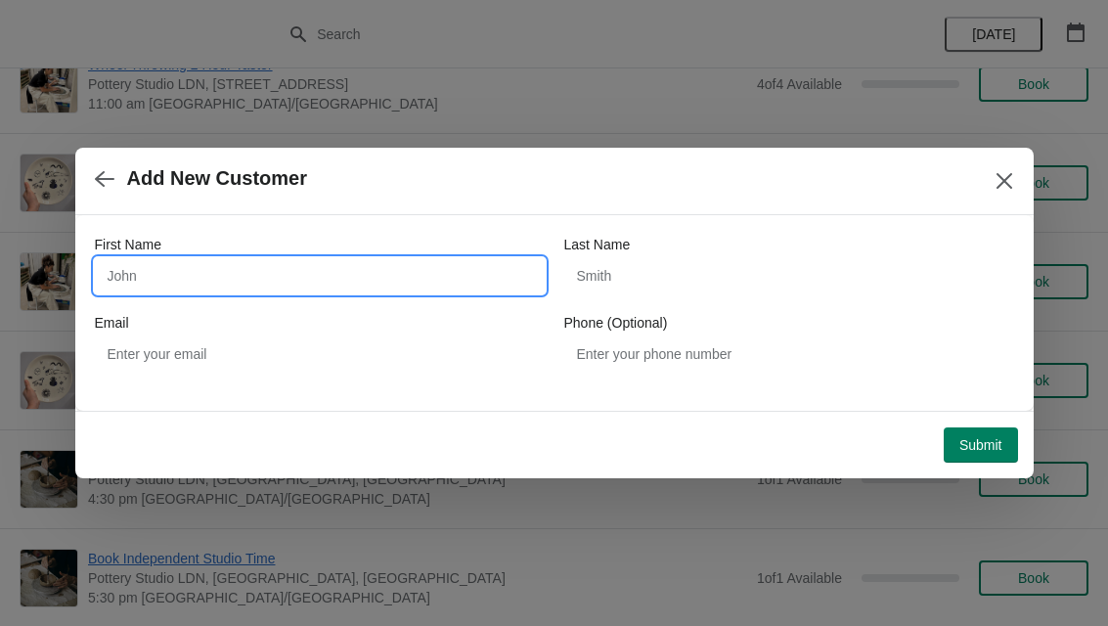
click at [135, 281] on input "First Name" at bounding box center [320, 275] width 450 height 35
type input "Rhys"
click at [601, 252] on label "Last Name" at bounding box center [597, 245] width 66 height 20
click at [601, 258] on input "Last Name" at bounding box center [789, 275] width 450 height 35
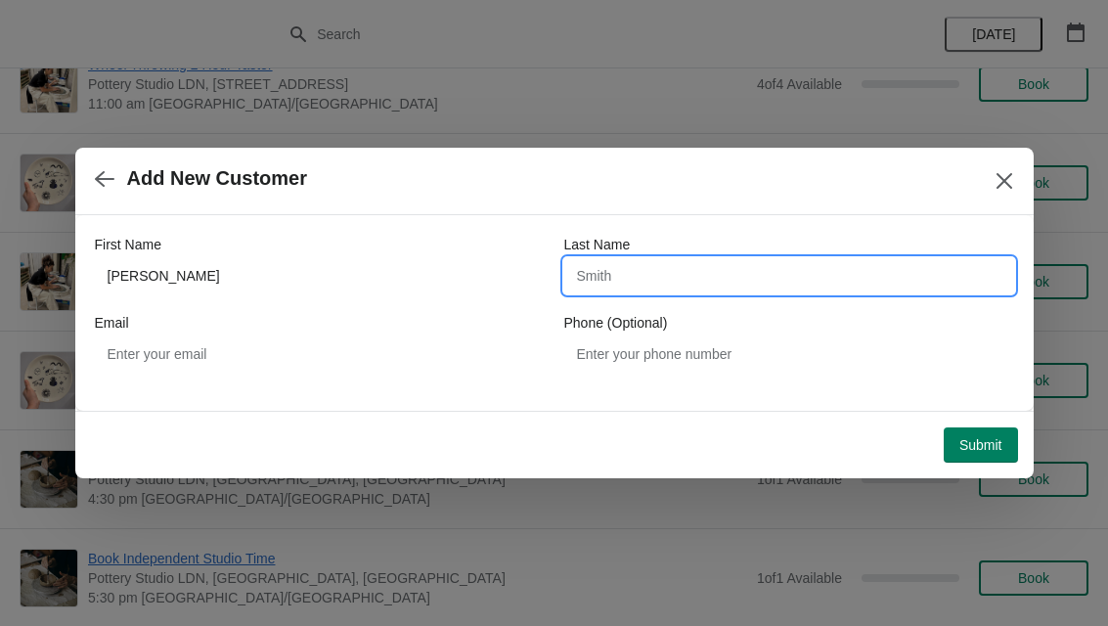
click at [597, 280] on input "Last Name" at bounding box center [789, 275] width 450 height 35
type input "Morgan"
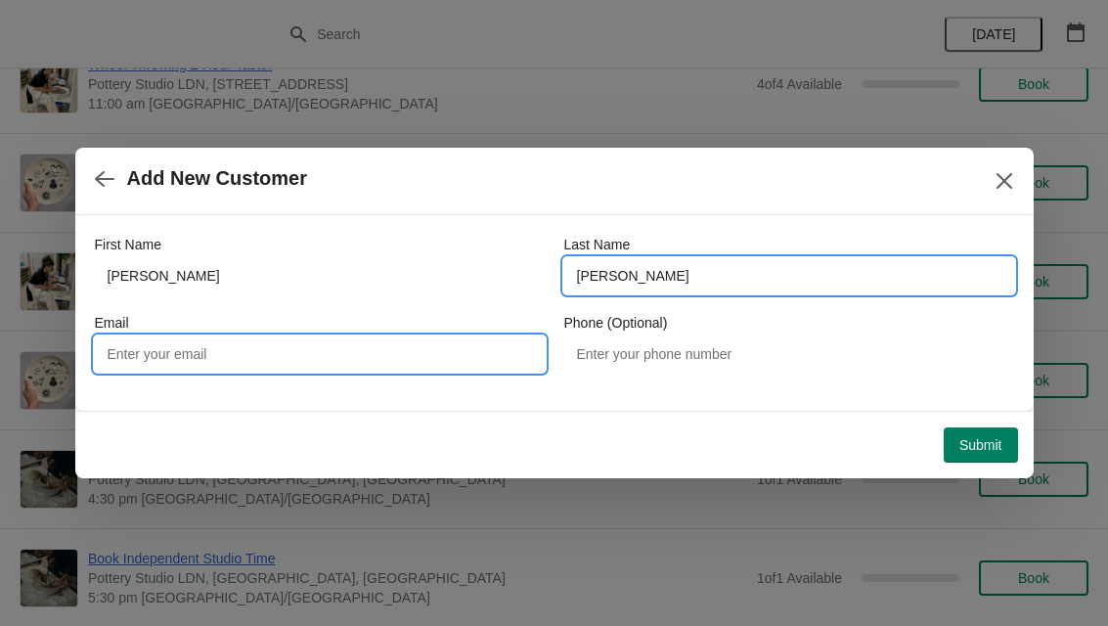
click at [139, 360] on input "Email" at bounding box center [320, 353] width 450 height 35
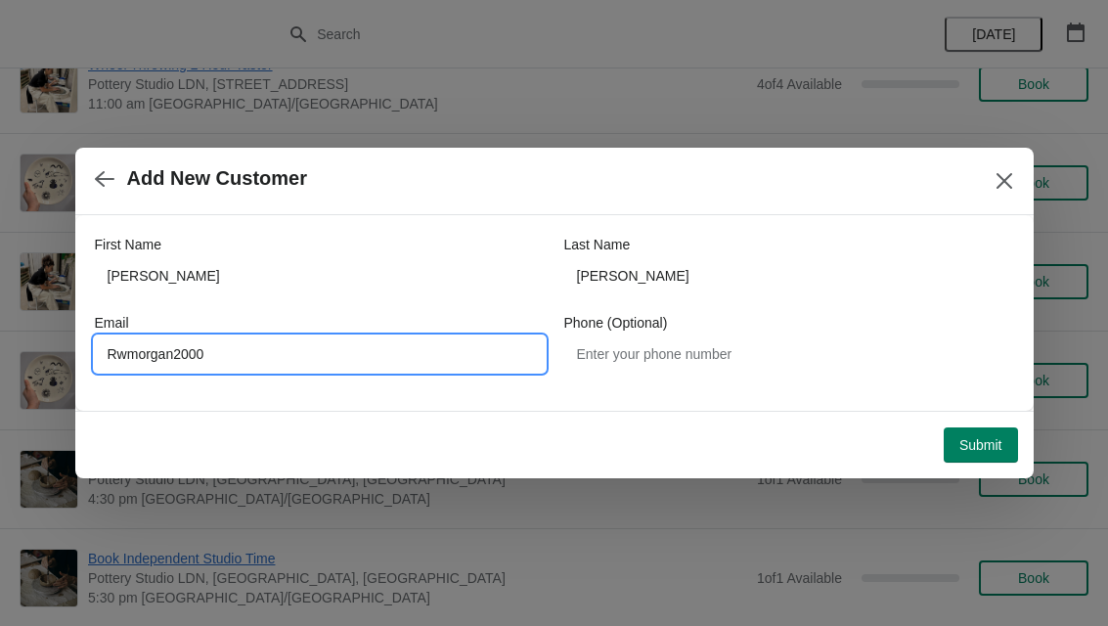
click at [205, 357] on input "Rwmorgan2000" at bounding box center [320, 353] width 450 height 35
type input "Rwmorgan2000@gmail.com"
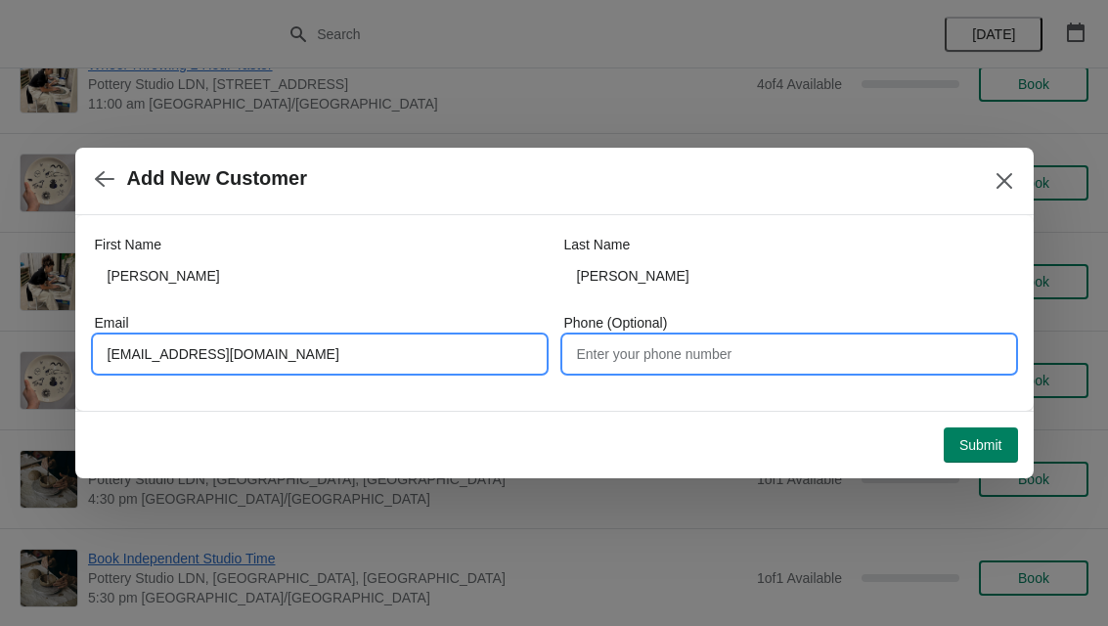
click at [619, 362] on input "Phone (Optional)" at bounding box center [789, 353] width 450 height 35
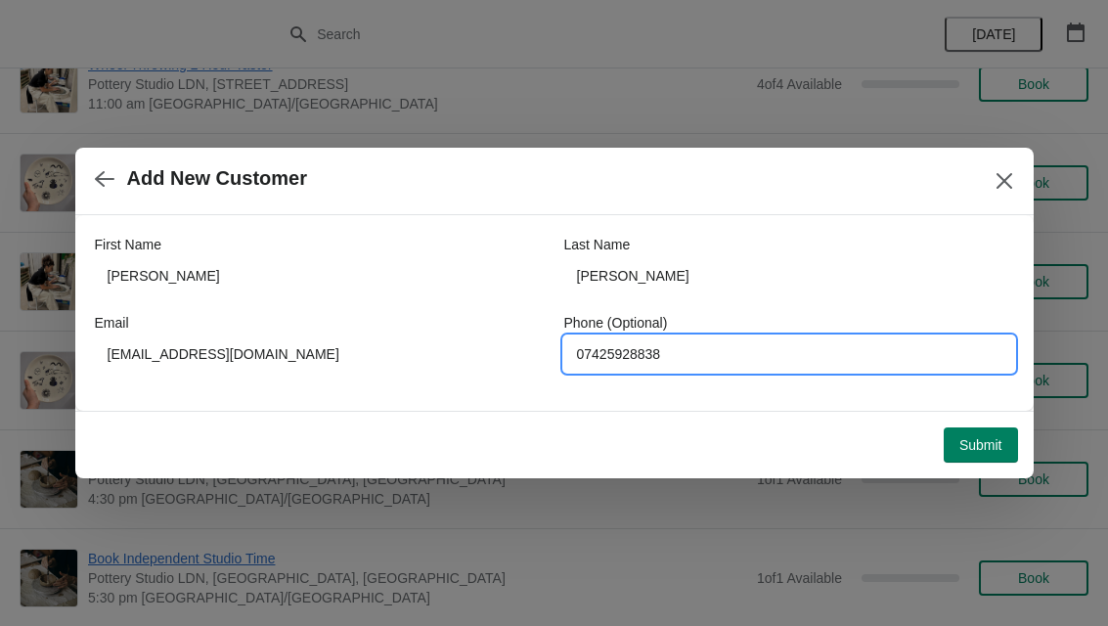
type input "07425928838"
click at [973, 461] on button "Submit" at bounding box center [981, 444] width 74 height 35
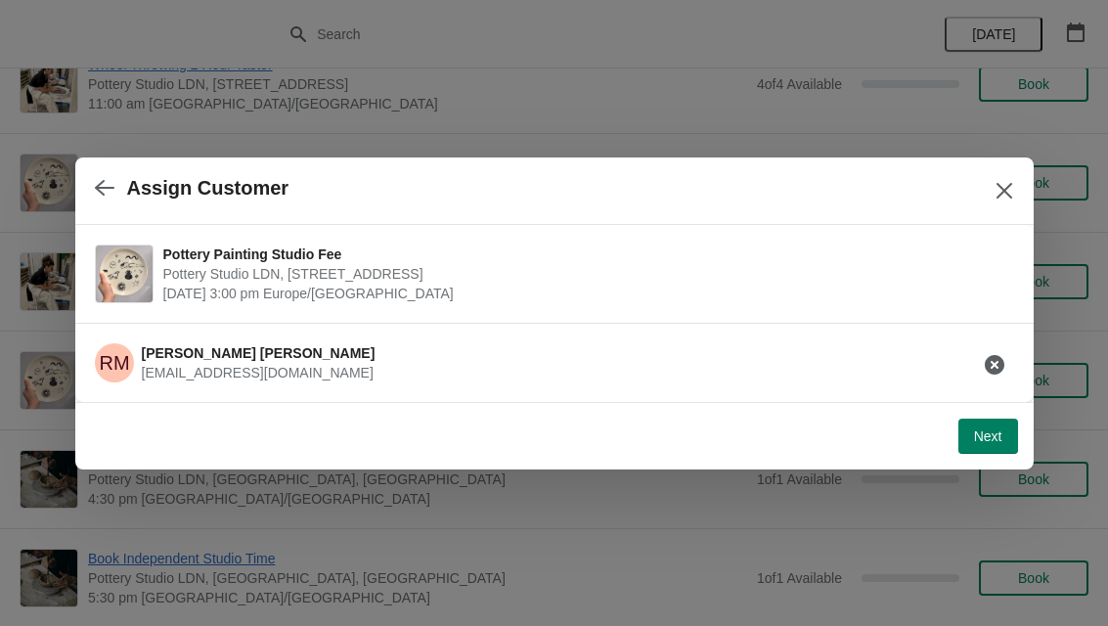
click at [970, 421] on button "Next" at bounding box center [988, 435] width 60 height 35
select select "Yes"
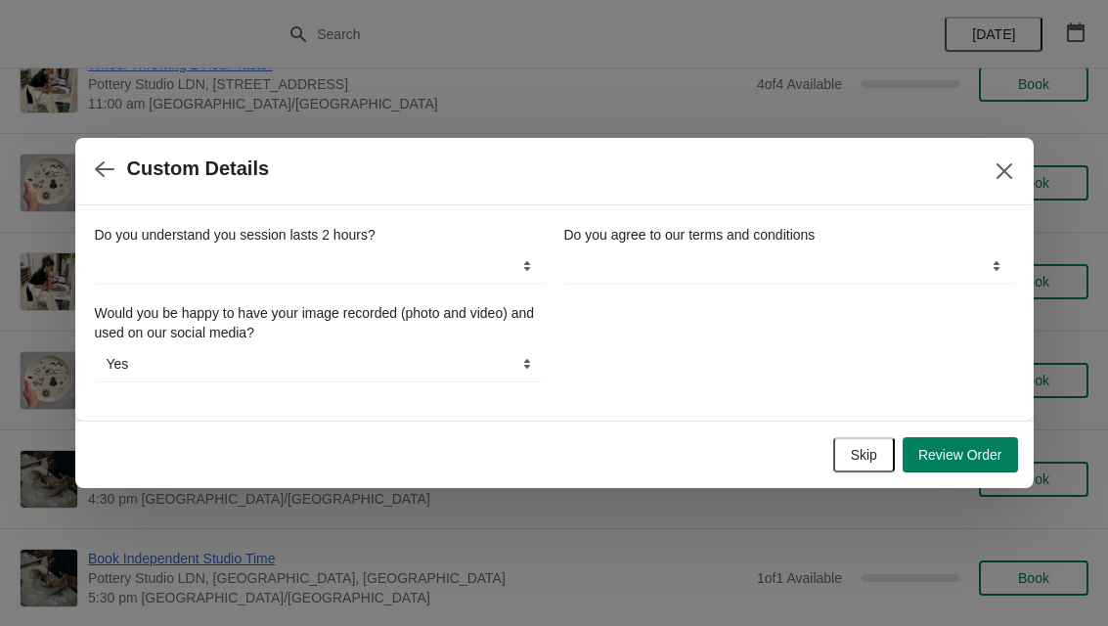
click at [857, 452] on span "Skip" at bounding box center [864, 455] width 26 height 16
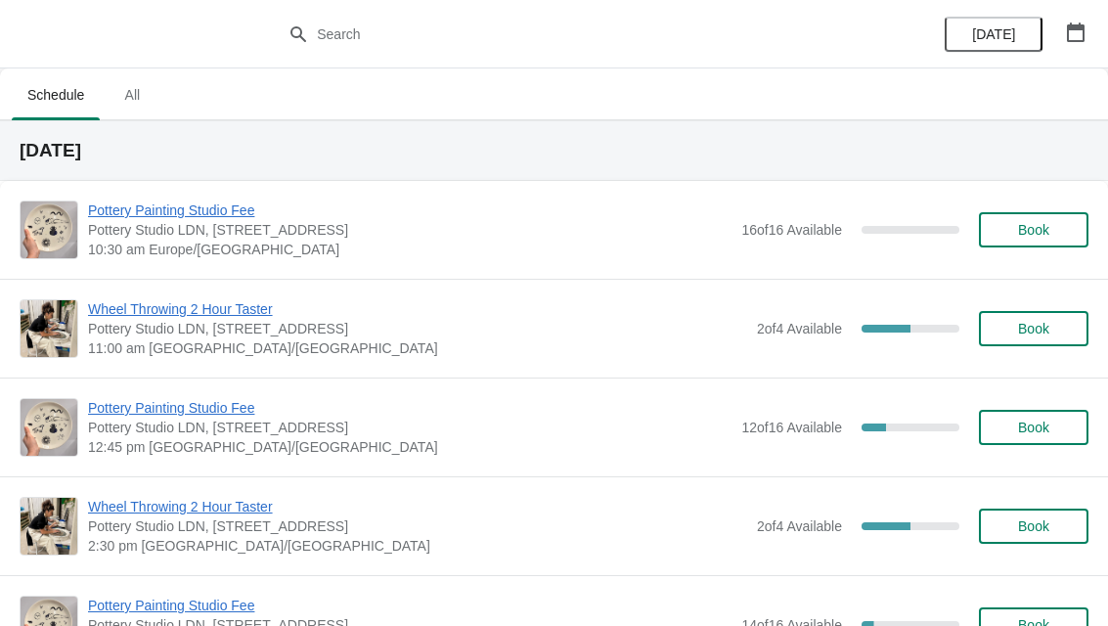
click at [1084, 31] on icon "button" at bounding box center [1076, 32] width 20 height 20
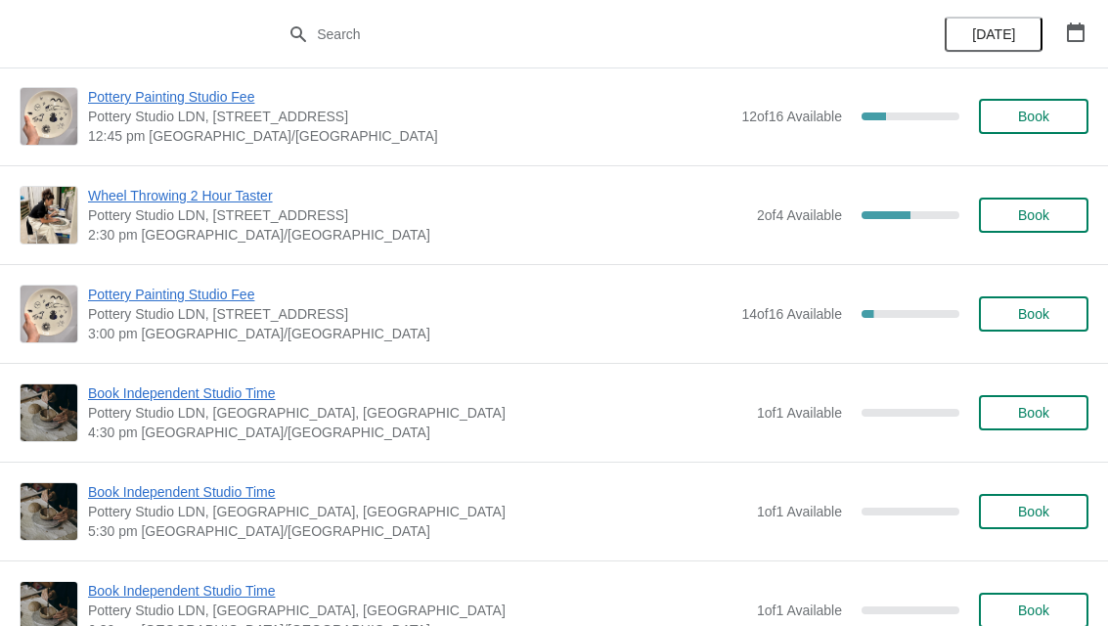
scroll to position [312, 0]
click at [458, 301] on span "Pottery Painting Studio Fee" at bounding box center [409, 294] width 643 height 20
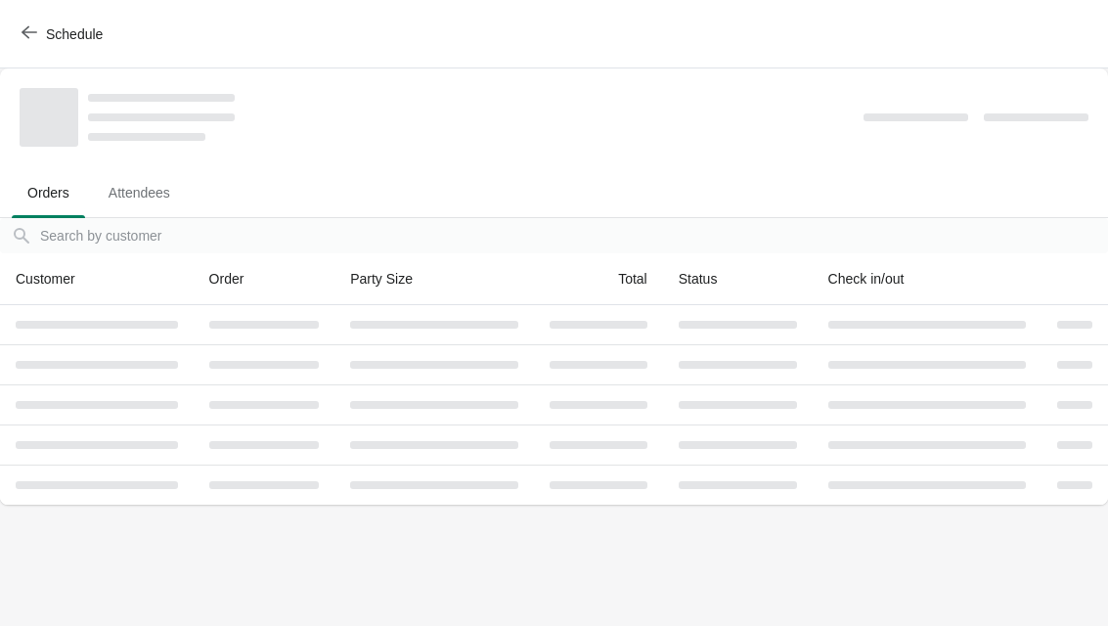
scroll to position [0, 0]
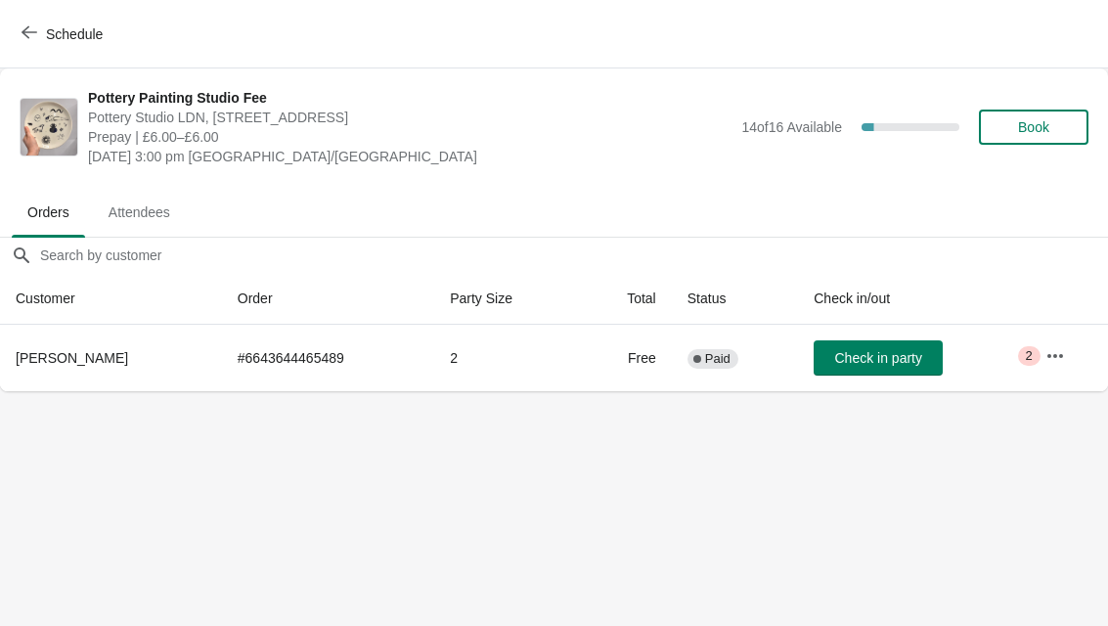
click at [141, 197] on span "Attendees" at bounding box center [139, 212] width 93 height 35
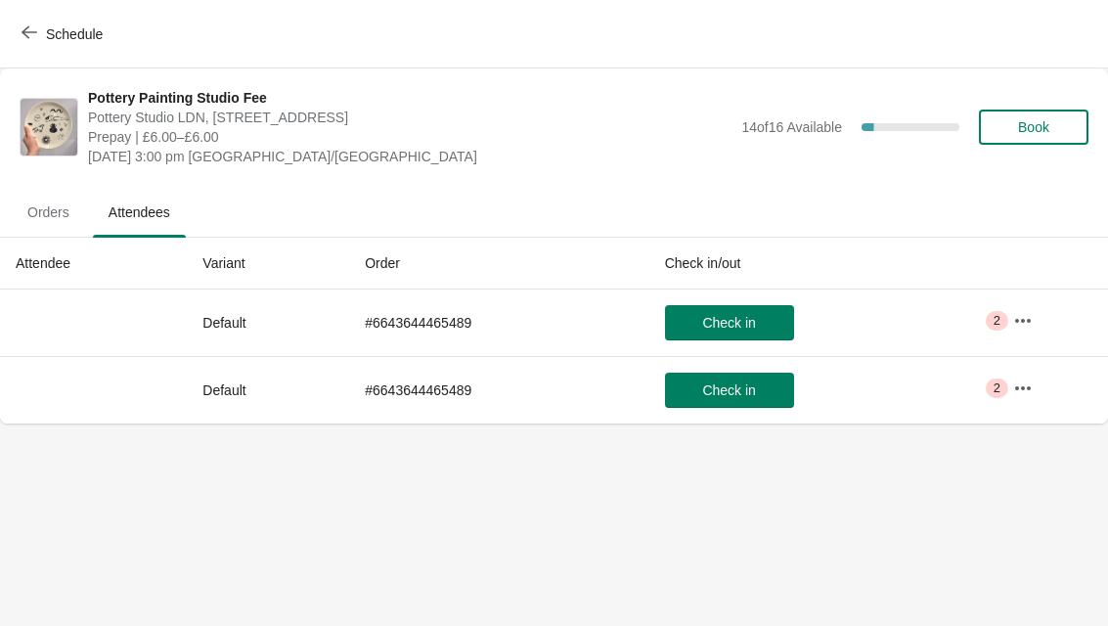
click at [65, 216] on span "Orders" at bounding box center [48, 212] width 73 height 35
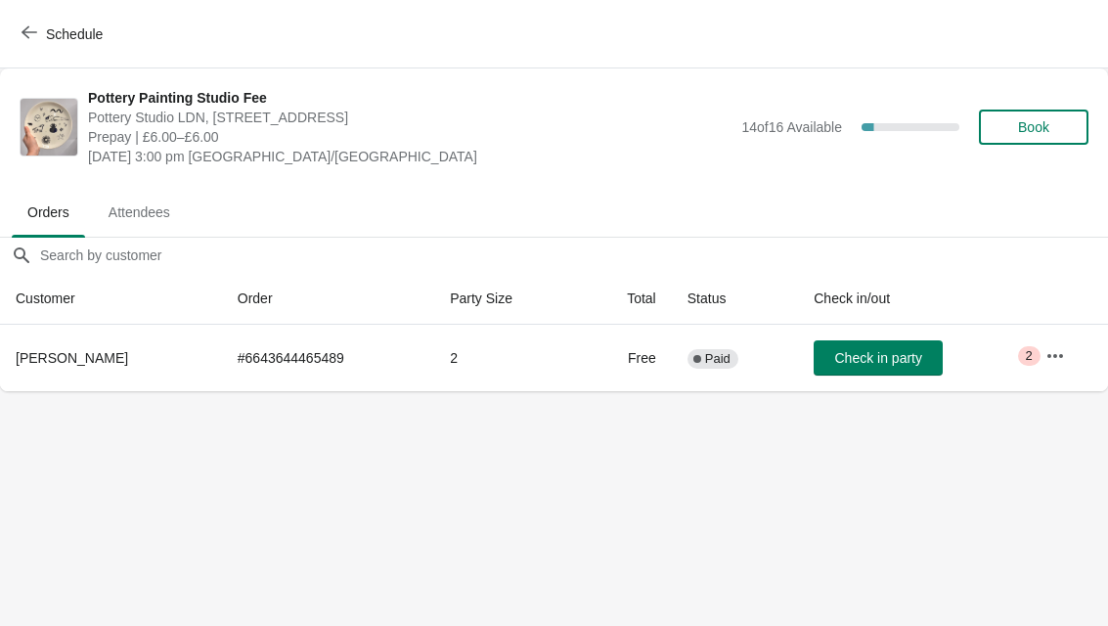
click at [1062, 359] on icon "button" at bounding box center [1055, 356] width 20 height 20
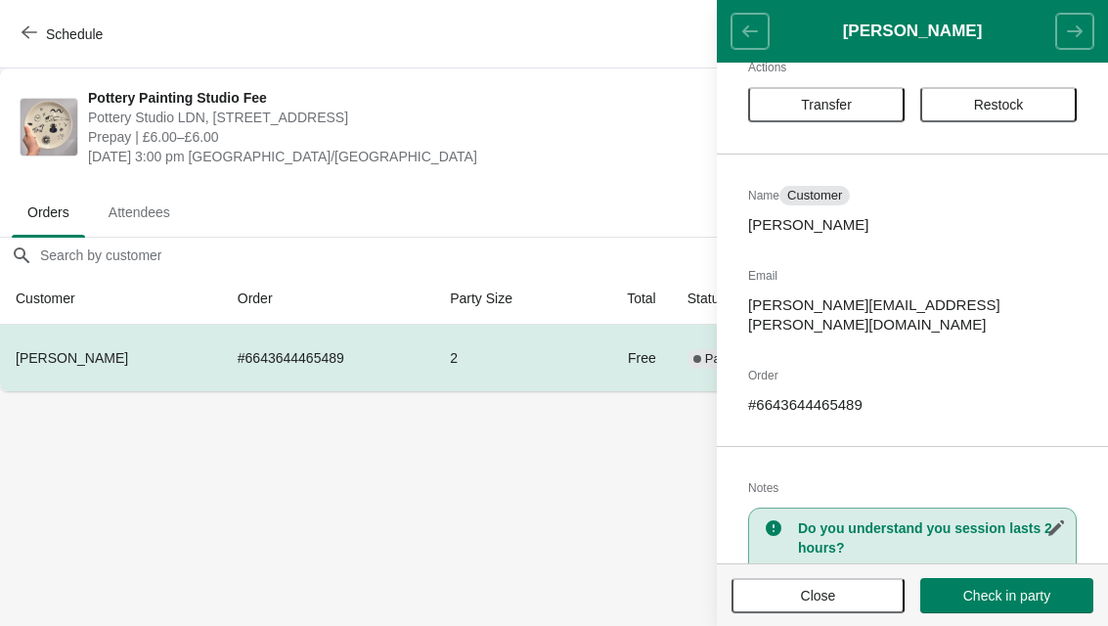
scroll to position [27, 0]
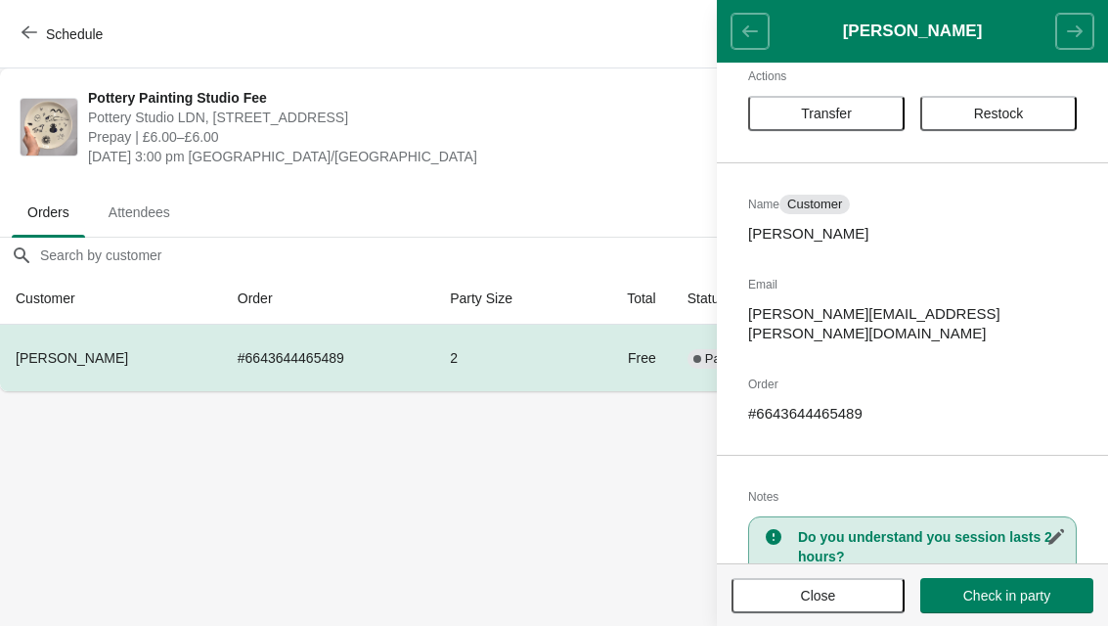
click at [803, 127] on button "Transfer" at bounding box center [826, 113] width 156 height 35
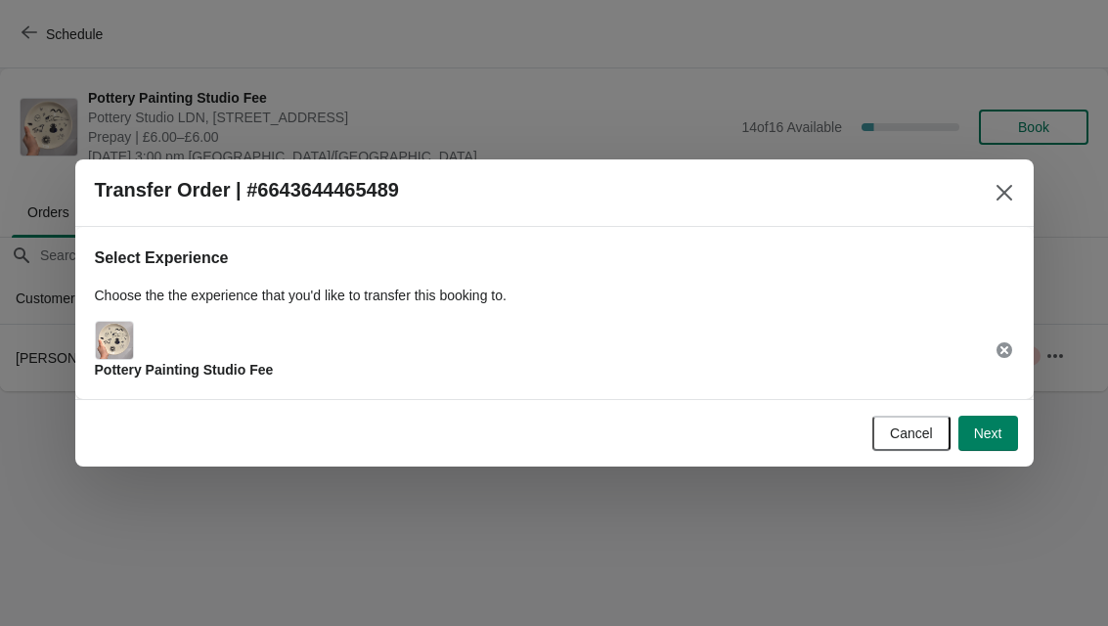
click at [966, 428] on button "Next" at bounding box center [988, 433] width 60 height 35
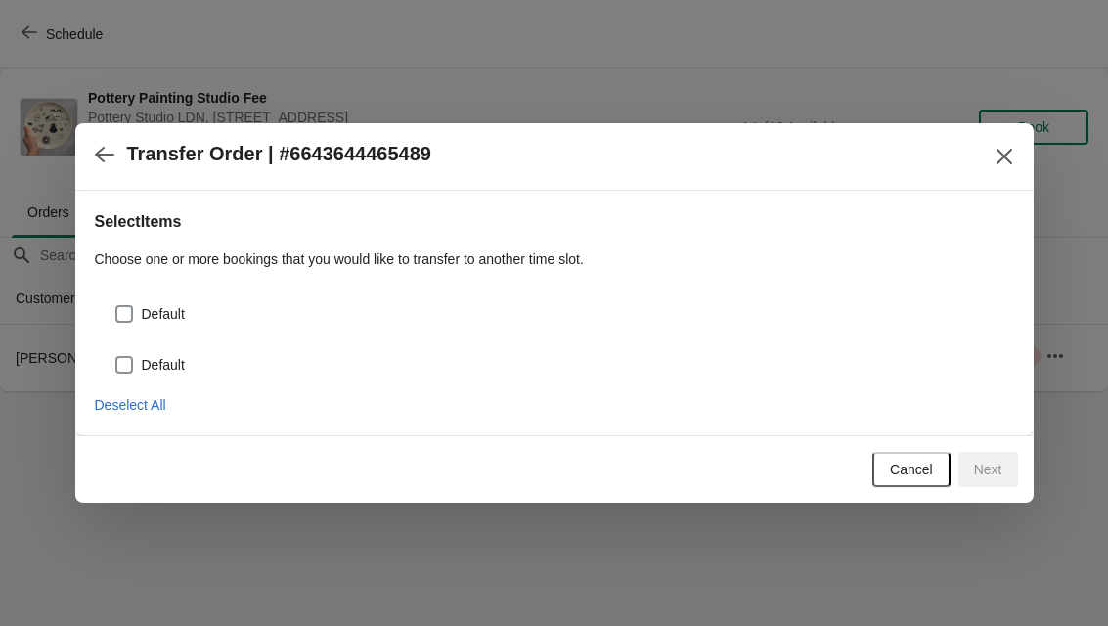
click at [129, 397] on span "Deselect All" at bounding box center [130, 405] width 71 height 16
click at [123, 305] on span at bounding box center [124, 314] width 18 height 18
click at [116, 305] on input "Default" at bounding box center [115, 305] width 1 height 1
checkbox input "true"
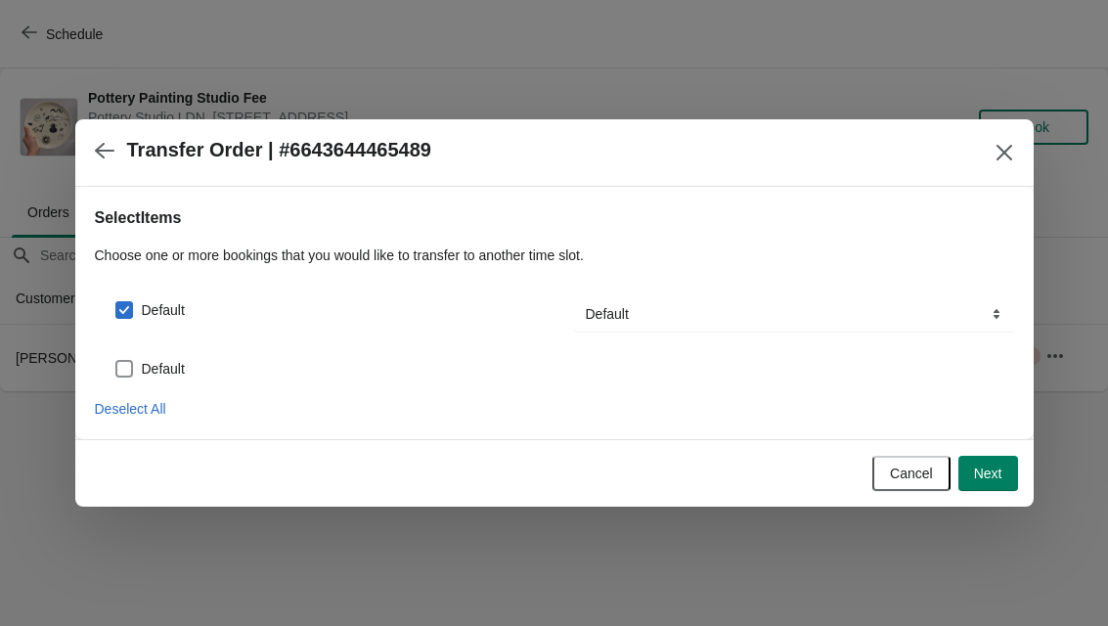
click at [129, 361] on span at bounding box center [124, 369] width 18 height 18
click at [116, 361] on input "Default" at bounding box center [115, 360] width 1 height 1
checkbox input "true"
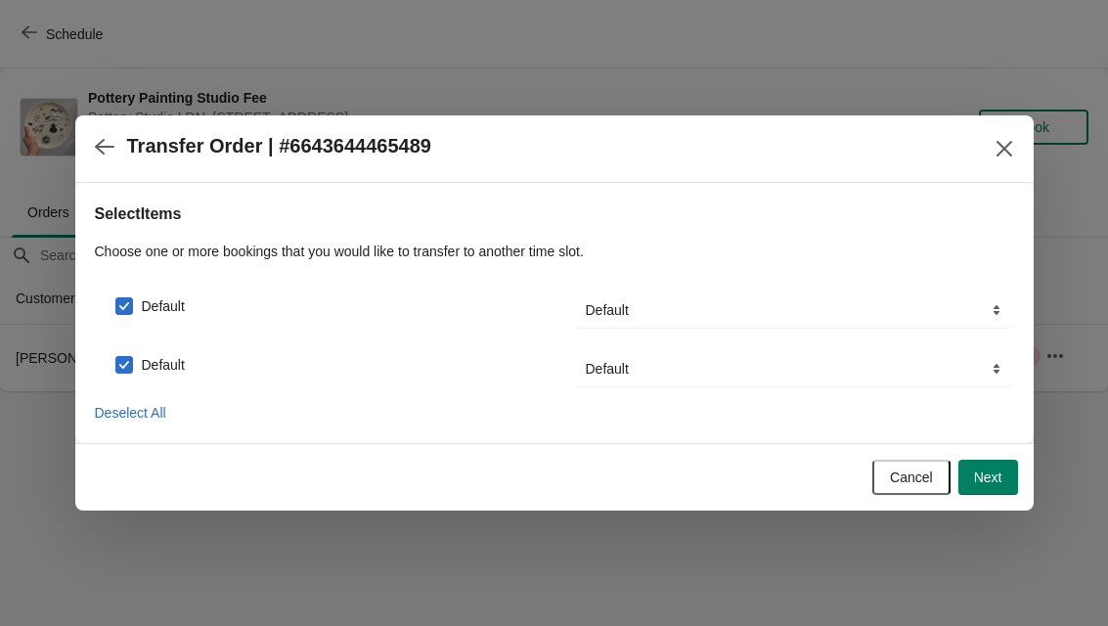
click at [982, 492] on button "Next" at bounding box center [988, 477] width 60 height 35
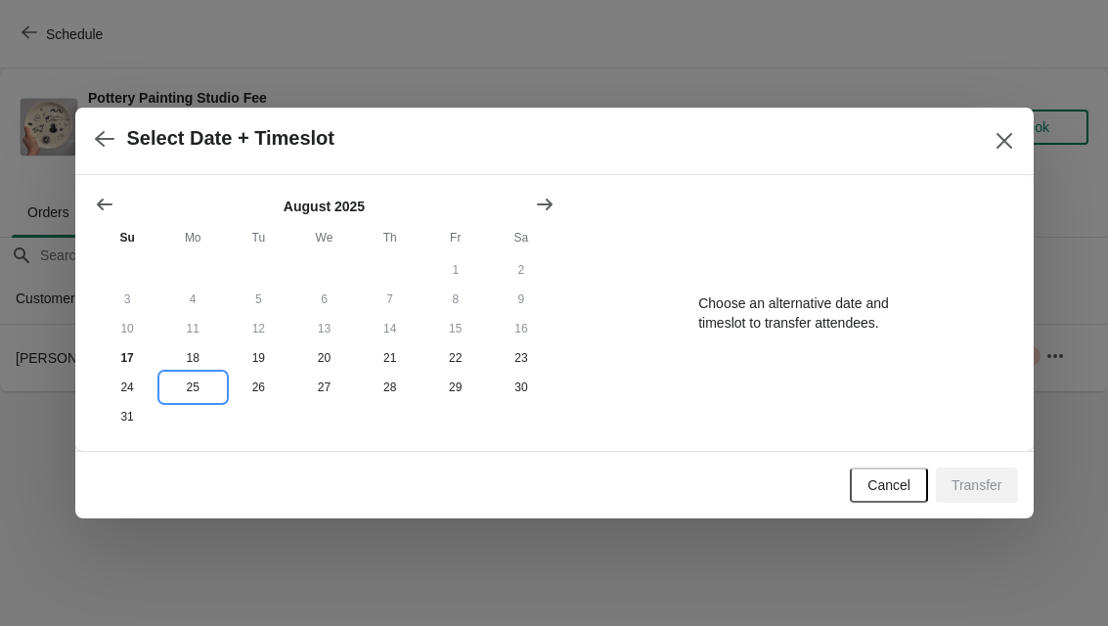
click at [188, 389] on button "25" at bounding box center [193, 387] width 66 height 29
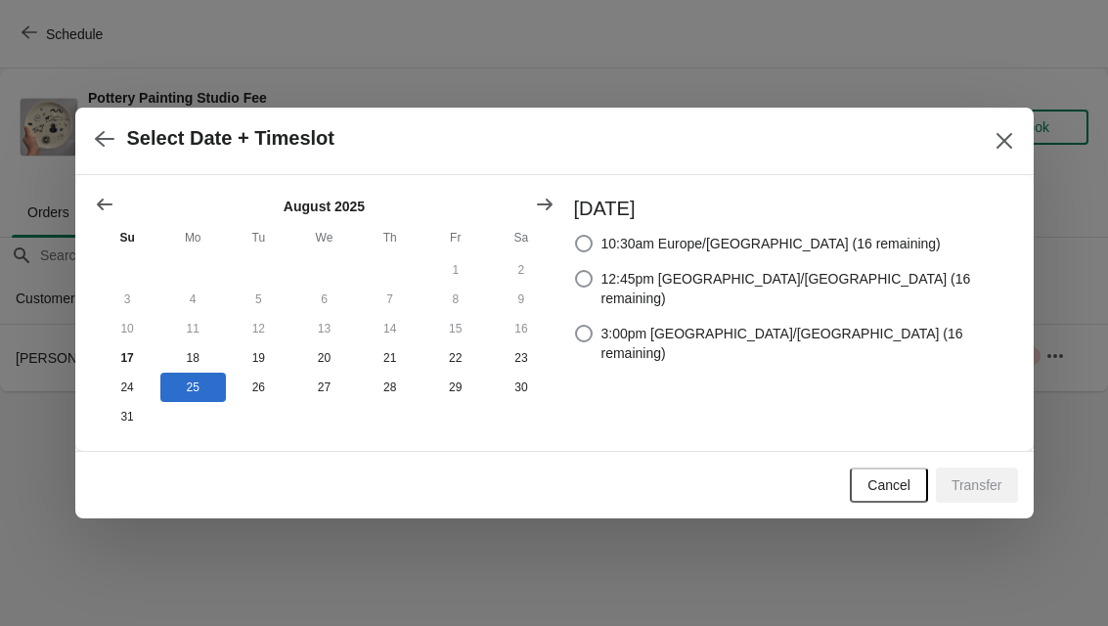
click at [593, 270] on span at bounding box center [584, 279] width 18 height 18
click at [576, 270] on input "12:45pm [GEOGRAPHIC_DATA]/[GEOGRAPHIC_DATA] (16 remaining)" at bounding box center [575, 270] width 1 height 1
radio input "true"
click at [985, 503] on button "Transfer" at bounding box center [977, 484] width 82 height 35
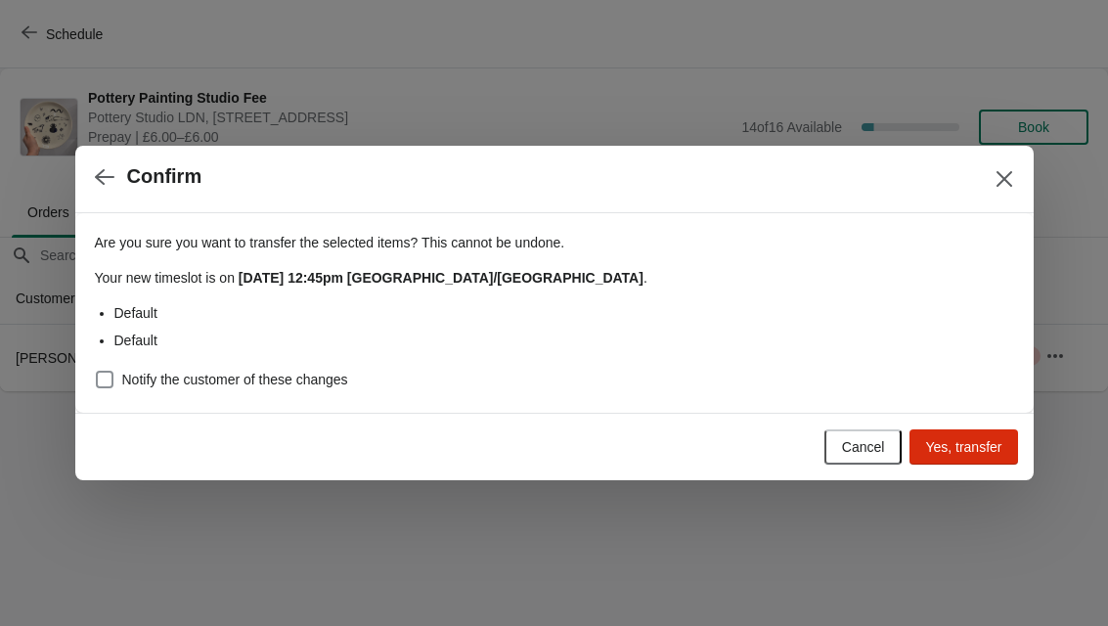
click at [110, 374] on span at bounding box center [105, 380] width 18 height 18
click at [97, 372] on input "Notify the customer of these changes" at bounding box center [96, 371] width 1 height 1
checkbox input "true"
click at [942, 443] on span "Yes, transfer" at bounding box center [963, 447] width 76 height 16
